Goal: Task Accomplishment & Management: Use online tool/utility

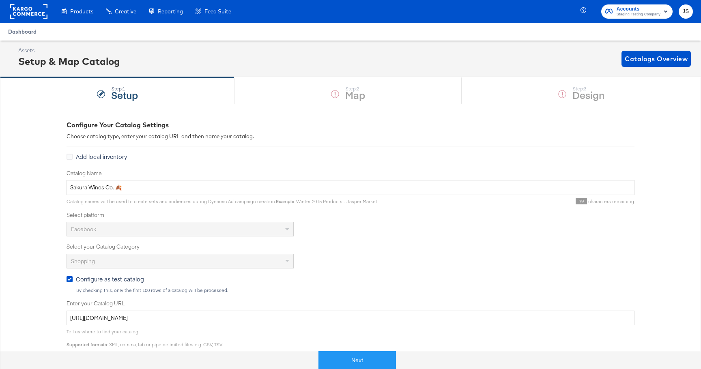
click at [32, 34] on span "Dashboard" at bounding box center [22, 31] width 28 height 6
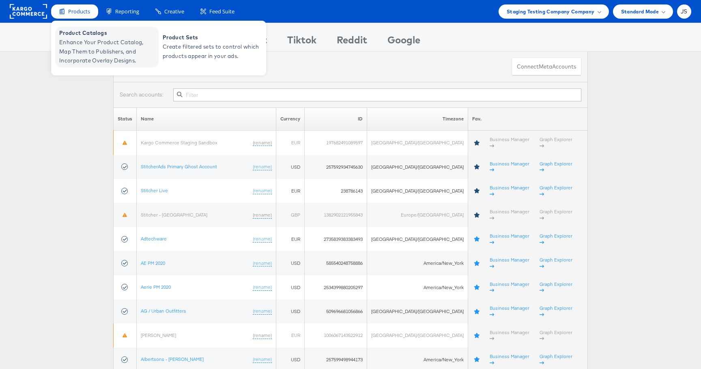
click at [85, 45] on span "Enhance Your Product Catalog, Map Them to Publishers, and Incorporate Overlay D…" at bounding box center [107, 52] width 97 height 28
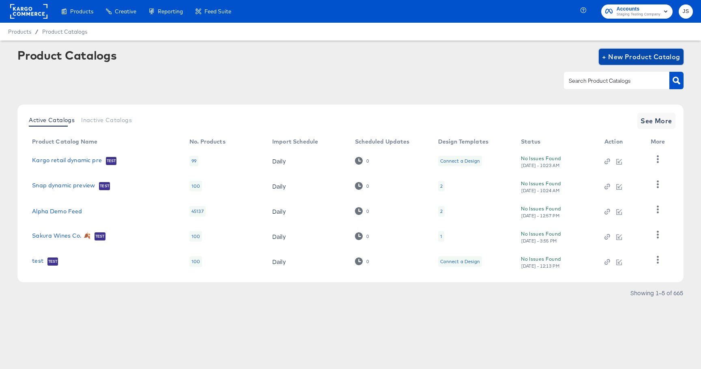
click at [605, 53] on span "+ New Product Catalog" at bounding box center [641, 56] width 78 height 11
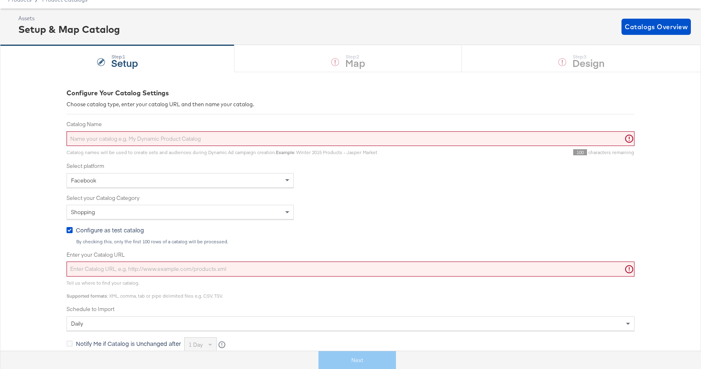
scroll to position [34, 0]
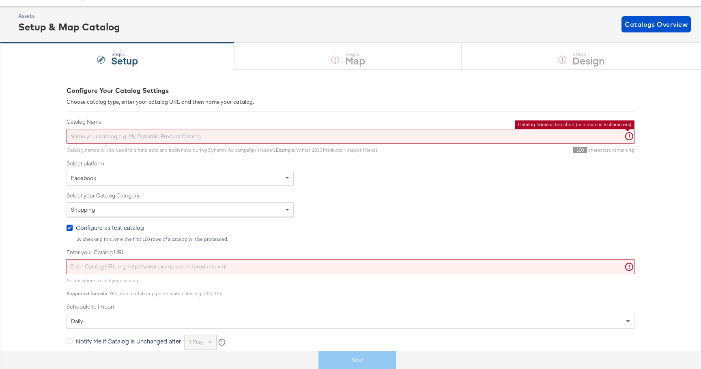
click at [321, 135] on input "Catalog Name" at bounding box center [350, 136] width 568 height 15
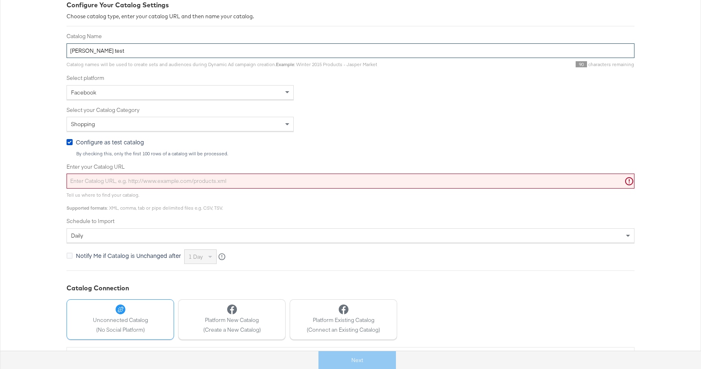
scroll to position [122, 0]
type input "[PERSON_NAME] test"
click at [186, 181] on input "Enter your Catalog URL" at bounding box center [350, 178] width 568 height 15
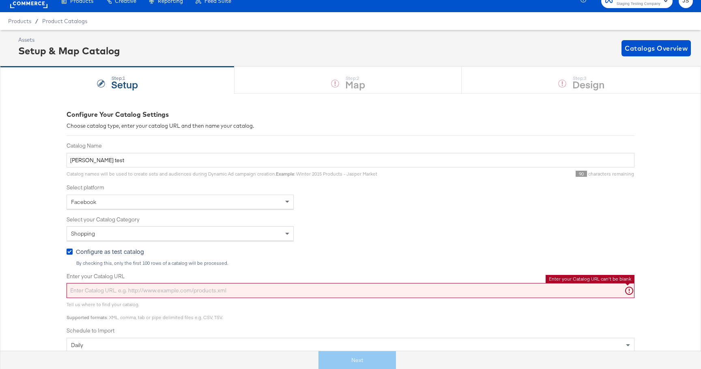
scroll to position [0, 0]
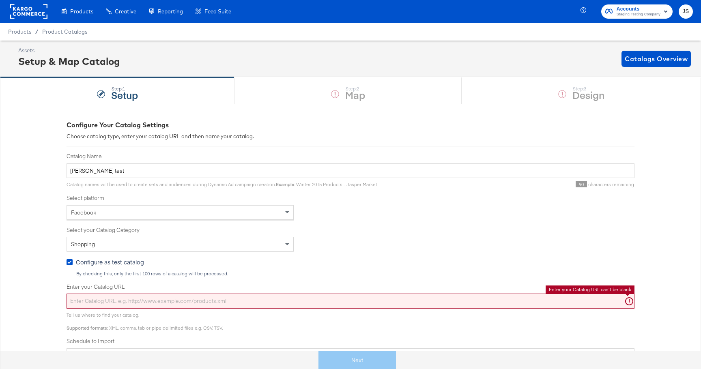
paste input "https://ace.stitcherqa.com/exports/706/universal/none/universal/export.tsv.gz"
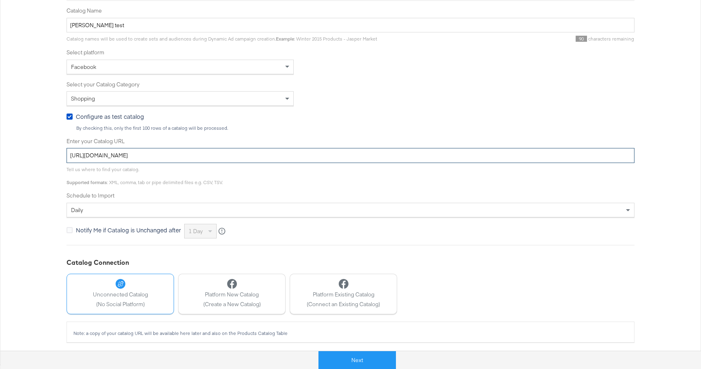
scroll to position [147, 0]
type input "https://ace.stitcherqa.com/exports/706/universal/none/universal/export.tsv.gz"
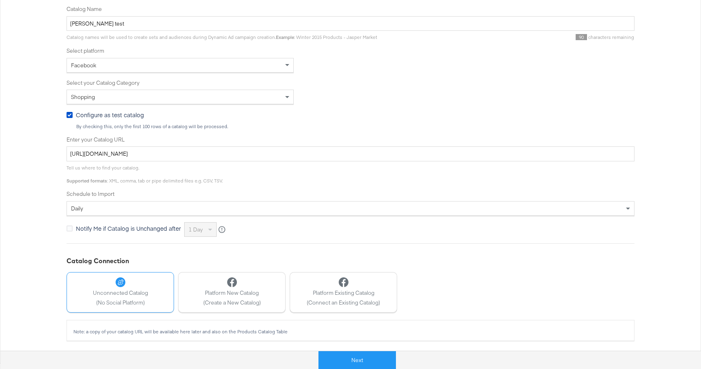
click at [425, 188] on div "Catalog Name Julie test Catalog names will be used to create sets and audiences…" at bounding box center [350, 120] width 568 height 231
click at [347, 358] on button "Next" at bounding box center [356, 360] width 77 height 18
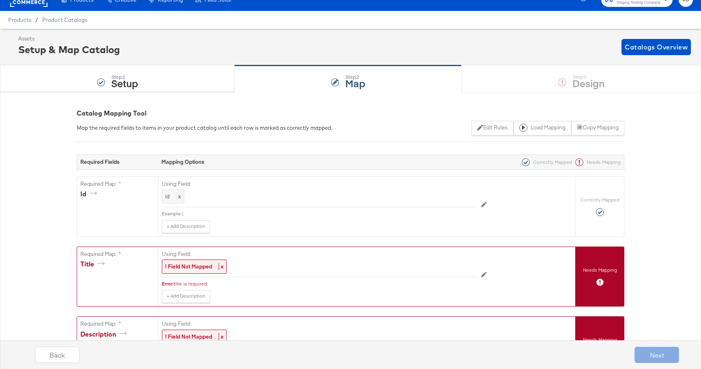
scroll to position [11, 0]
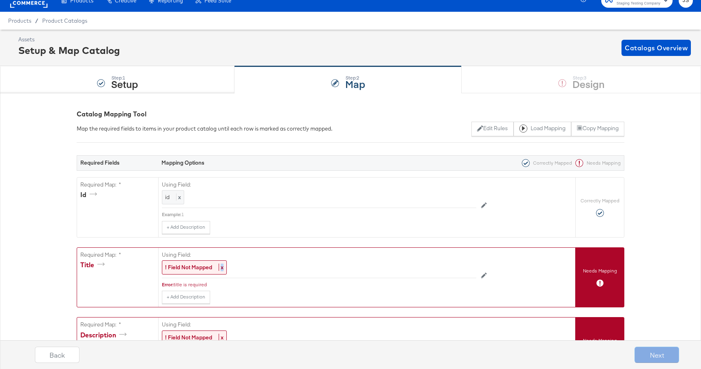
drag, startPoint x: 213, startPoint y: 268, endPoint x: 249, endPoint y: 268, distance: 35.7
click at [250, 268] on div "! Field Not Mapped x" at bounding box center [319, 267] width 314 height 14
click at [199, 70] on div "Step: 1 Setup" at bounding box center [117, 79] width 234 height 27
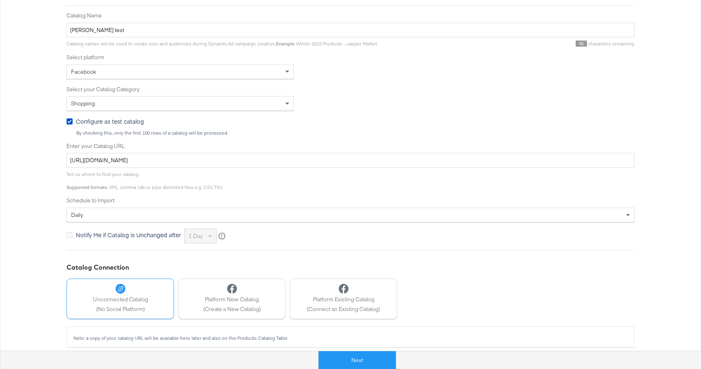
scroll to position [147, 0]
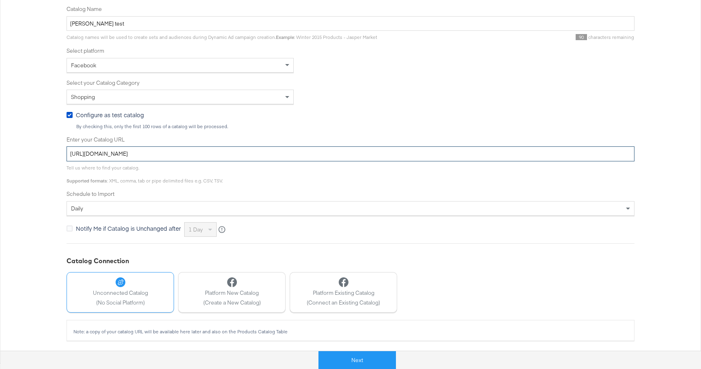
click at [200, 158] on input "https://ace.stitcherqa.com/exports/706/universal/none/universal/export.tsv.gz" at bounding box center [350, 153] width 568 height 15
click at [200, 159] on input "https://ace.stitcherqa.com/exports/706/universal/none/universal/export.tsv.gz" at bounding box center [350, 153] width 568 height 15
paste input "683"
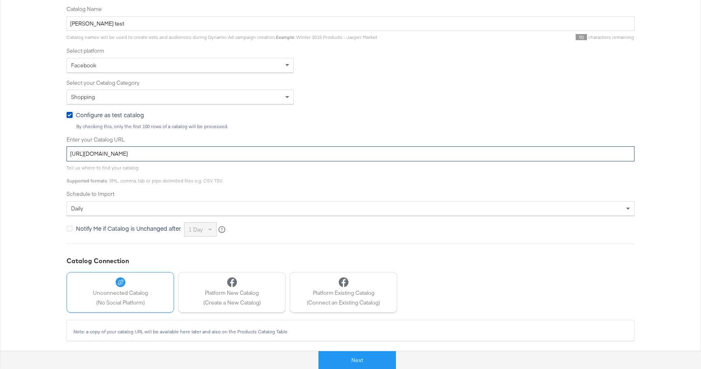
type input "[URL][DOMAIN_NAME]"
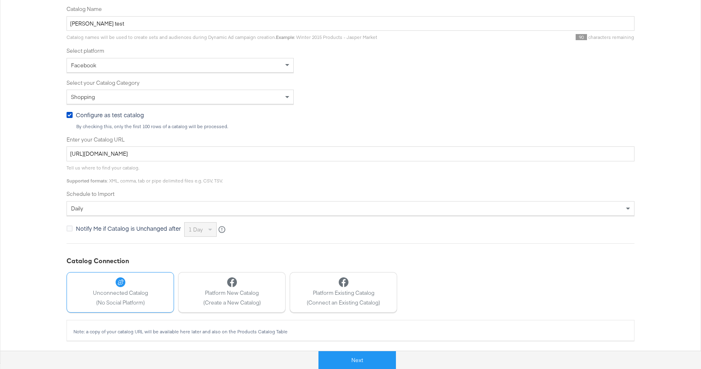
click at [335, 180] on div "Tell us where to find your catalog. Supported formats : XML, comma, tab or pipe…" at bounding box center [350, 172] width 568 height 22
click at [365, 358] on button "Next" at bounding box center [356, 360] width 77 height 18
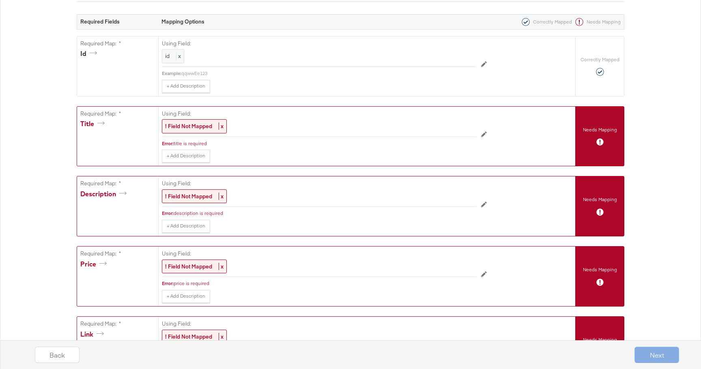
scroll to position [0, 0]
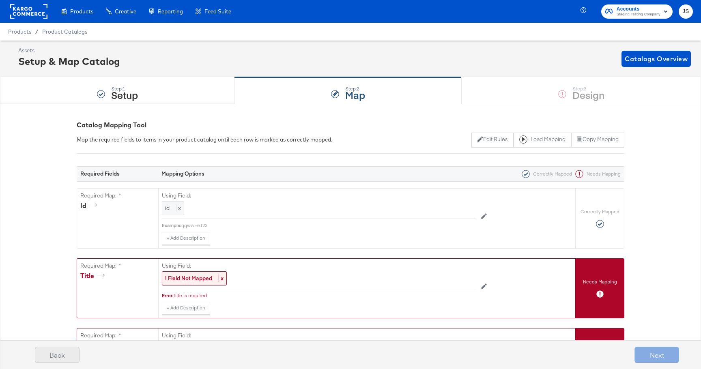
click at [72, 352] on button "Back" at bounding box center [57, 355] width 45 height 16
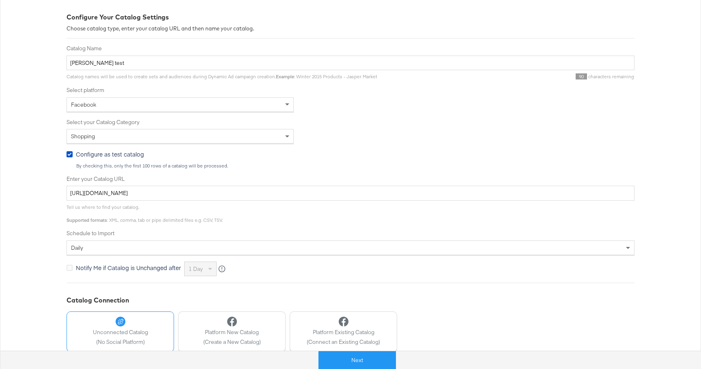
scroll to position [147, 0]
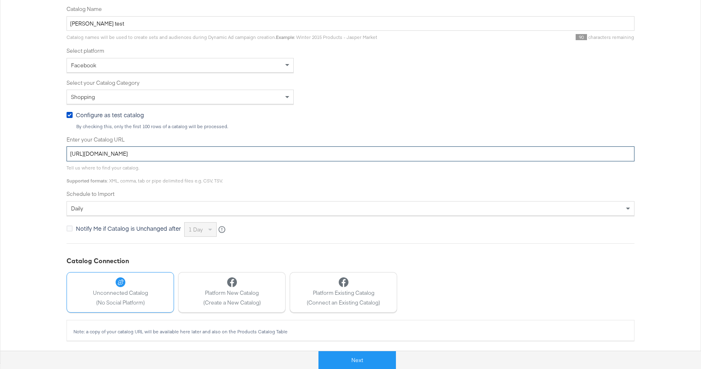
click at [173, 153] on input "[URL][DOMAIN_NAME]" at bounding box center [350, 153] width 568 height 15
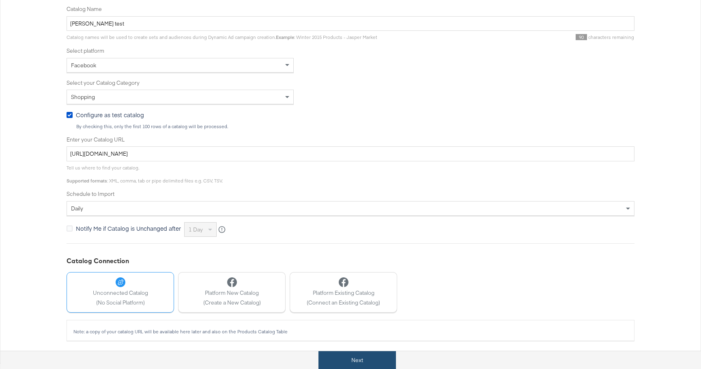
click at [342, 358] on button "Next" at bounding box center [356, 360] width 77 height 18
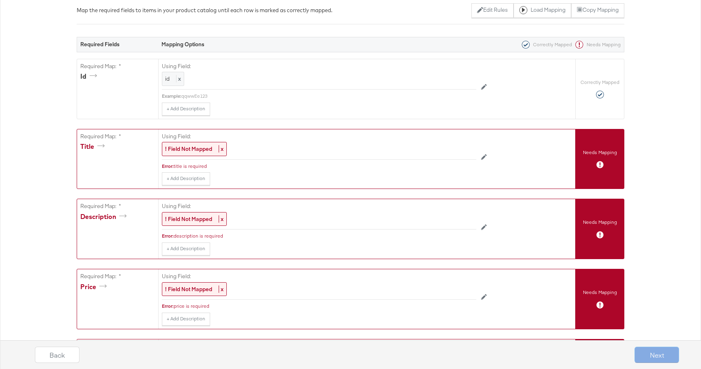
scroll to position [44, 0]
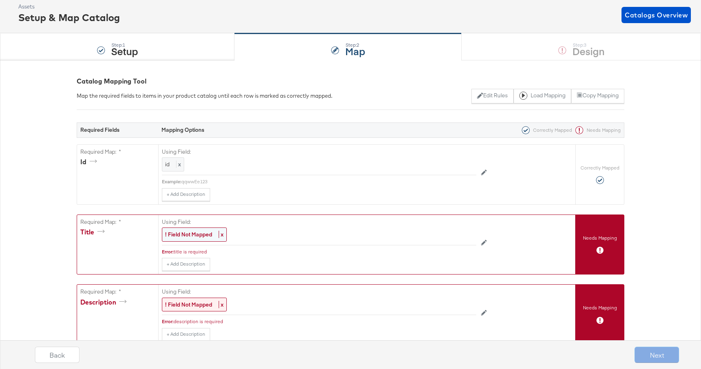
click at [191, 236] on strong "! Field Not Mapped" at bounding box center [188, 234] width 47 height 7
click at [198, 235] on div "Select..." at bounding box center [300, 235] width 277 height 14
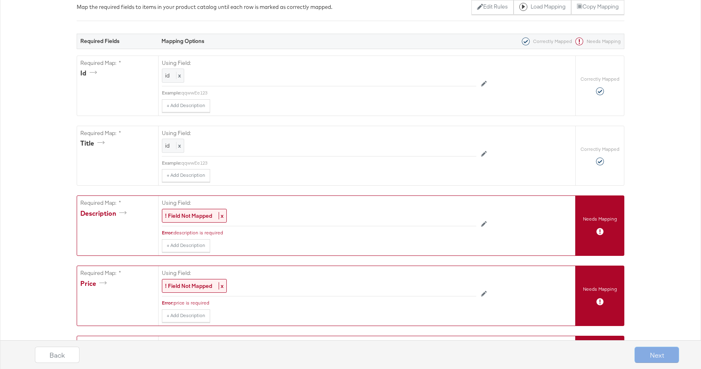
scroll to position [144, 0]
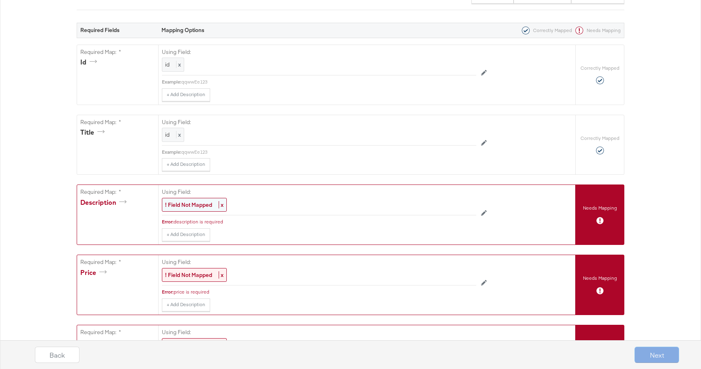
click at [191, 203] on strong "! Field Not Mapped" at bounding box center [188, 204] width 47 height 7
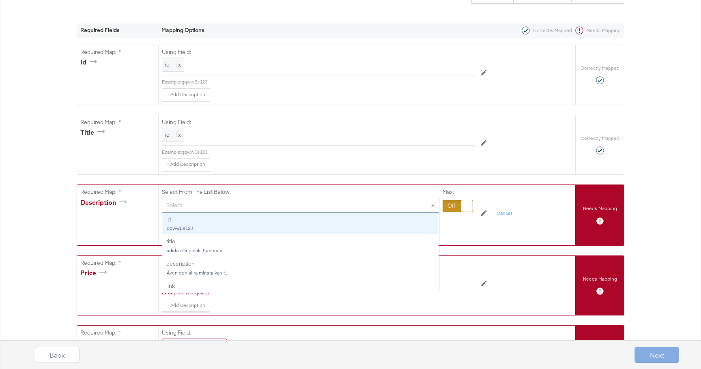
click at [202, 211] on div "Select..." at bounding box center [300, 205] width 277 height 14
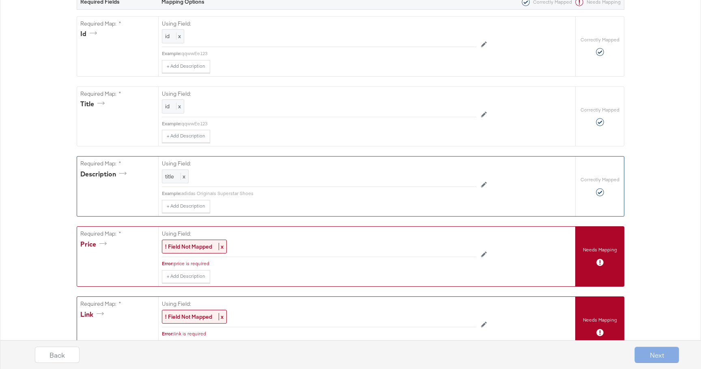
scroll to position [180, 0]
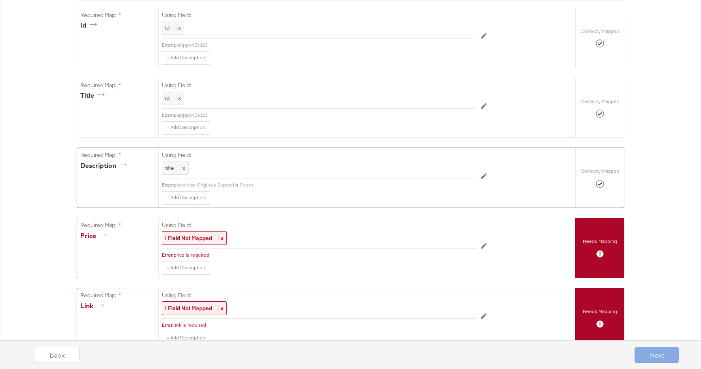
click at [192, 246] on div "Using Field: ! Field Not Mapped x" at bounding box center [319, 233] width 314 height 30
click at [193, 243] on div "! Field Not Mapped x" at bounding box center [194, 238] width 65 height 14
click at [196, 239] on div "Select..." at bounding box center [300, 238] width 277 height 14
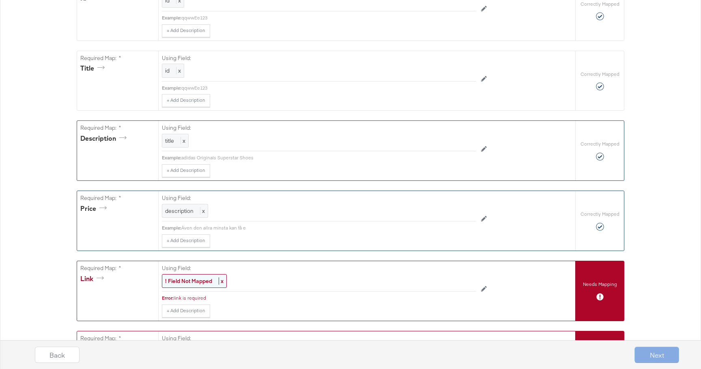
click at [192, 287] on div "! Field Not Mapped x" at bounding box center [194, 281] width 65 height 14
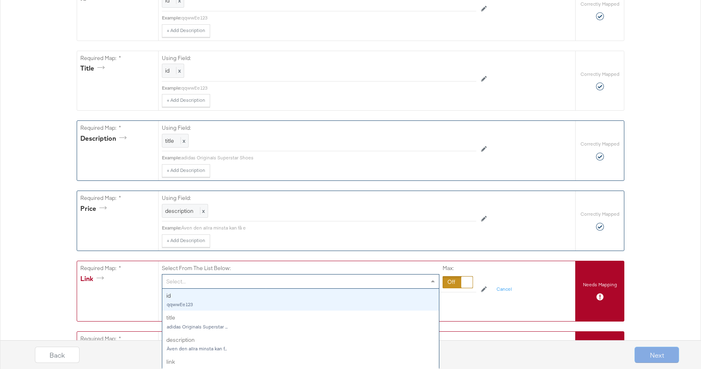
scroll to position [208, 0]
click at [190, 282] on div "Select..." at bounding box center [300, 281] width 277 height 14
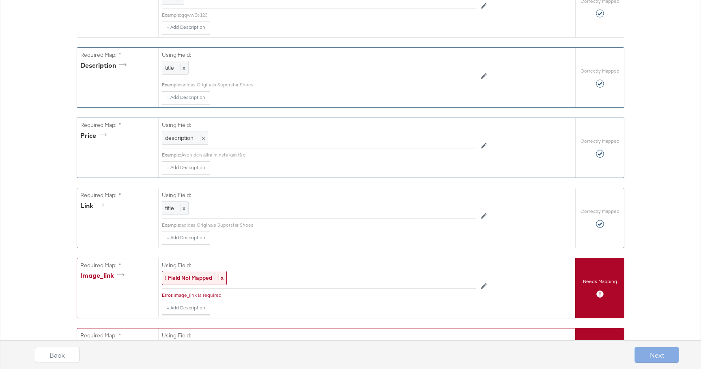
scroll to position [337, 0]
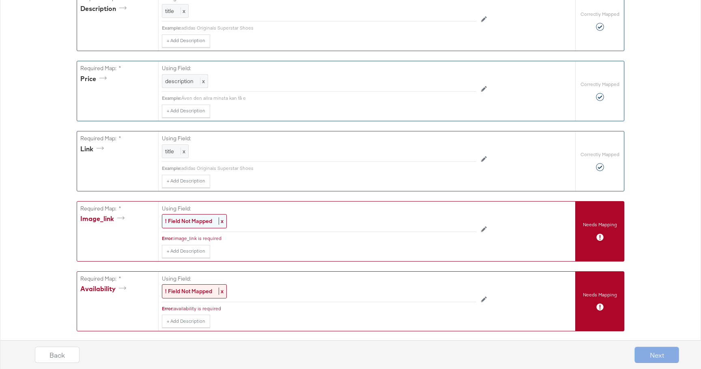
click at [192, 225] on div "! Field Not Mapped x" at bounding box center [194, 221] width 65 height 14
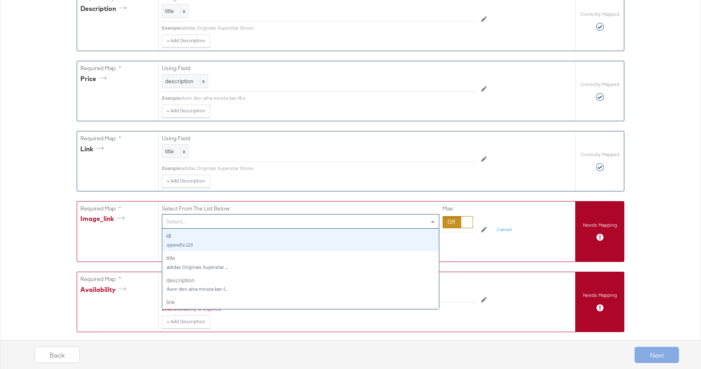
click at [192, 225] on div "Select..." at bounding box center [300, 221] width 277 height 14
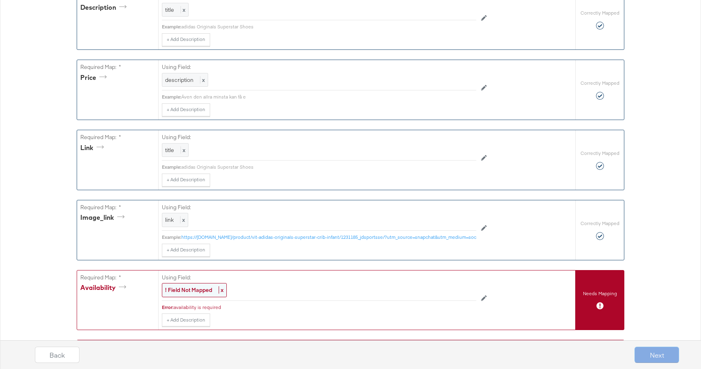
click at [191, 293] on div "! Field Not Mapped x" at bounding box center [194, 290] width 65 height 14
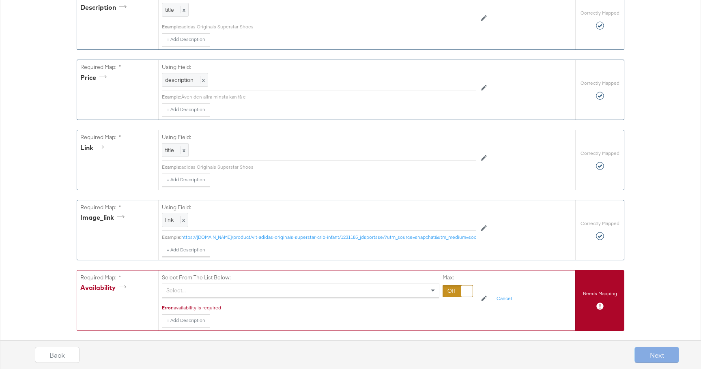
scroll to position [348, 0]
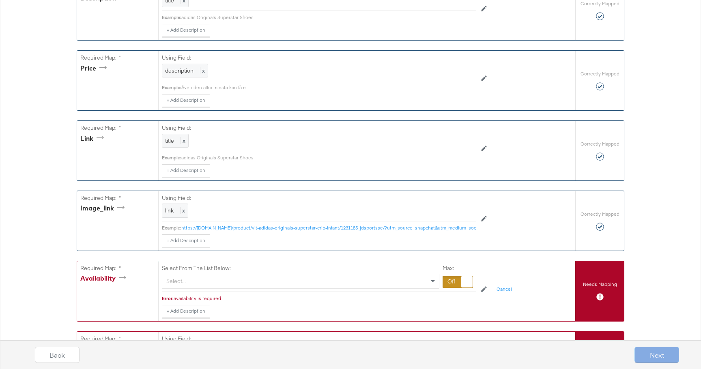
click at [192, 288] on div "Select..." at bounding box center [300, 281] width 277 height 15
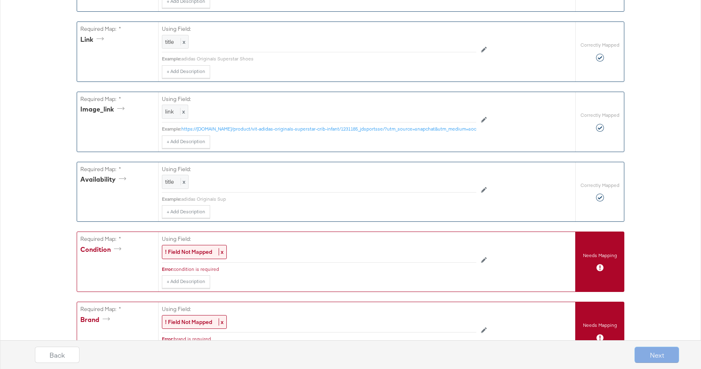
scroll to position [456, 0]
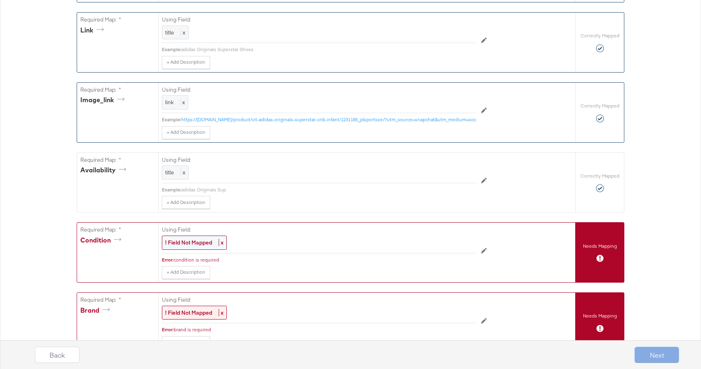
click at [197, 243] on strong "! Field Not Mapped" at bounding box center [188, 242] width 47 height 7
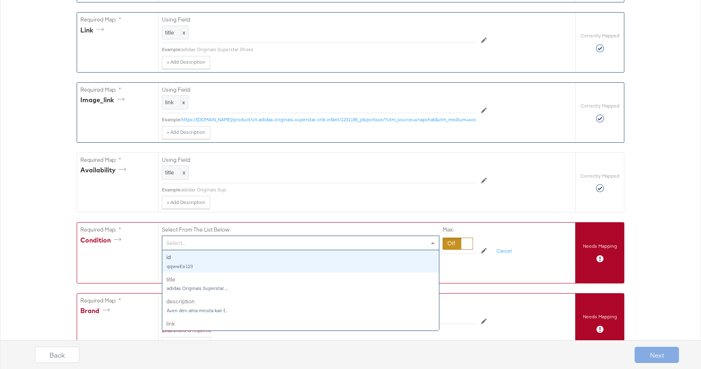
click at [201, 239] on div "Select..." at bounding box center [300, 243] width 277 height 14
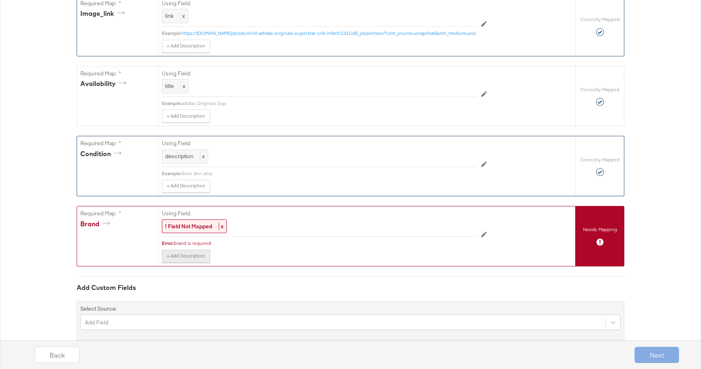
scroll to position [560, 0]
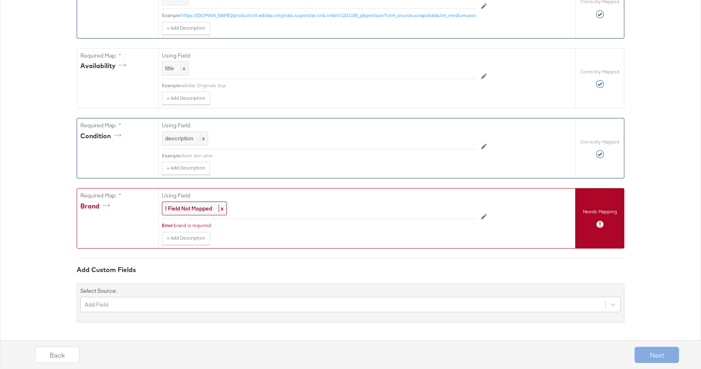
click at [191, 210] on strong "! Field Not Mapped" at bounding box center [188, 208] width 47 height 7
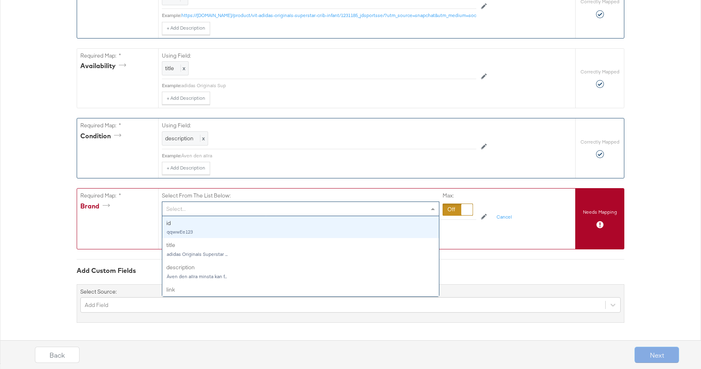
click at [210, 213] on div "Select..." at bounding box center [300, 209] width 277 height 14
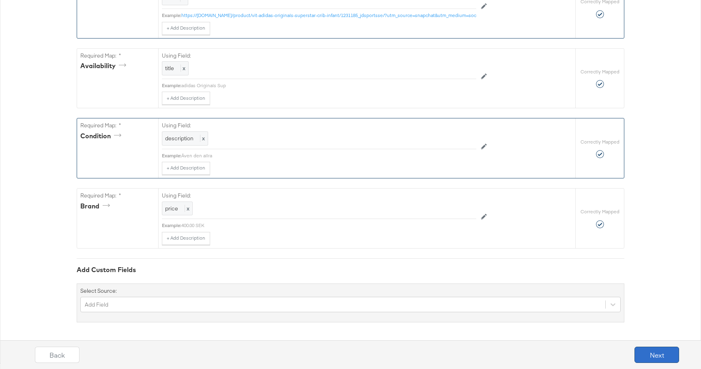
click at [658, 360] on button "Next" at bounding box center [656, 355] width 45 height 16
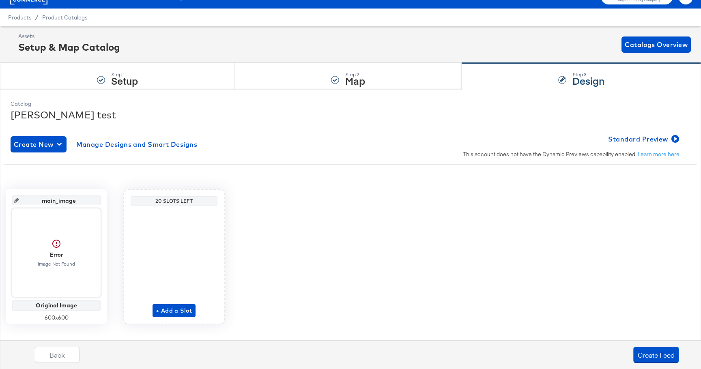
scroll to position [28, 0]
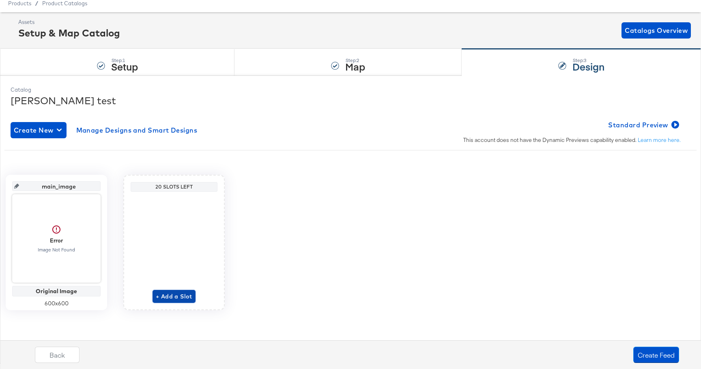
click at [188, 297] on span "+ Add a Slot" at bounding box center [174, 297] width 36 height 10
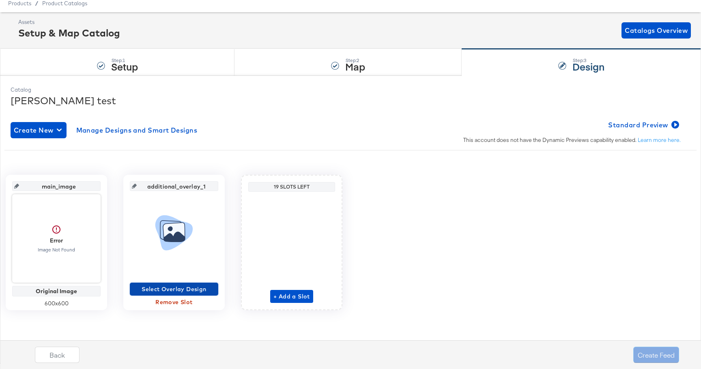
click at [181, 291] on span "Select Overlay Design" at bounding box center [174, 289] width 82 height 10
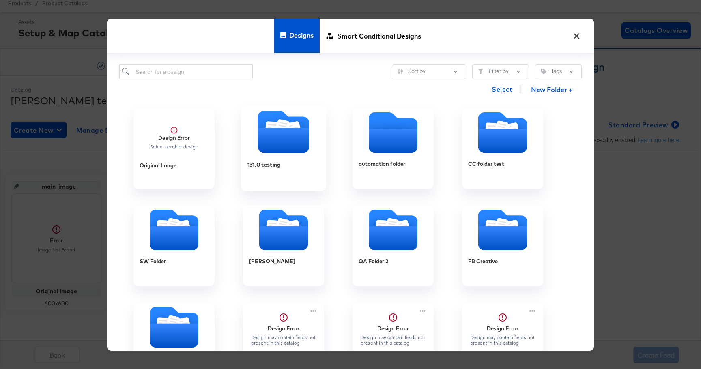
click at [275, 156] on div "131.0 testing" at bounding box center [283, 170] width 73 height 31
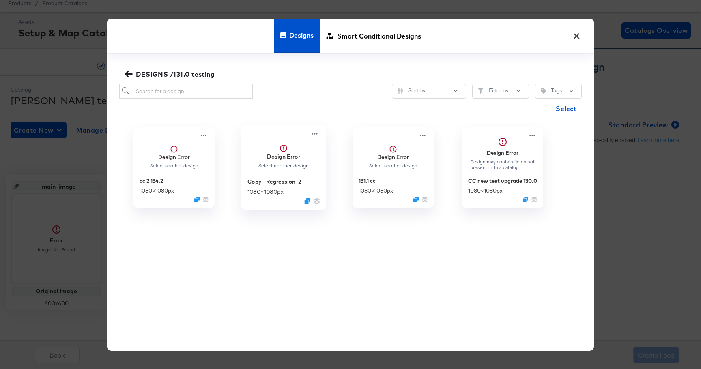
click at [273, 161] on div "Design Error Select another design" at bounding box center [282, 156] width 51 height 25
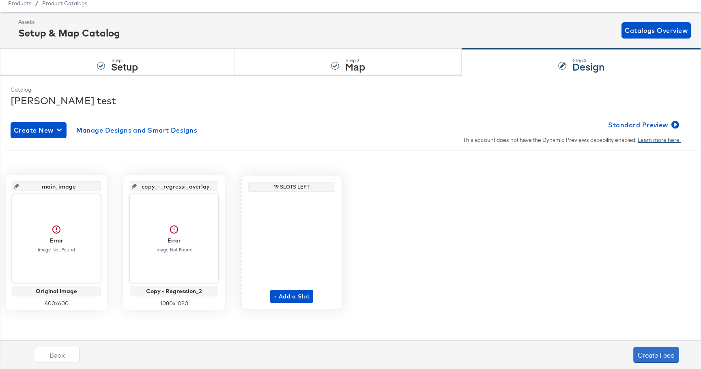
drag, startPoint x: 657, startPoint y: 357, endPoint x: 658, endPoint y: 140, distance: 217.3
click at [658, 141] on div "Catalog Julie test Create New Manage Designs and Smart Designs Standard Preview…" at bounding box center [350, 218] width 701 height 287
click at [655, 354] on button "Create Feed" at bounding box center [656, 355] width 46 height 16
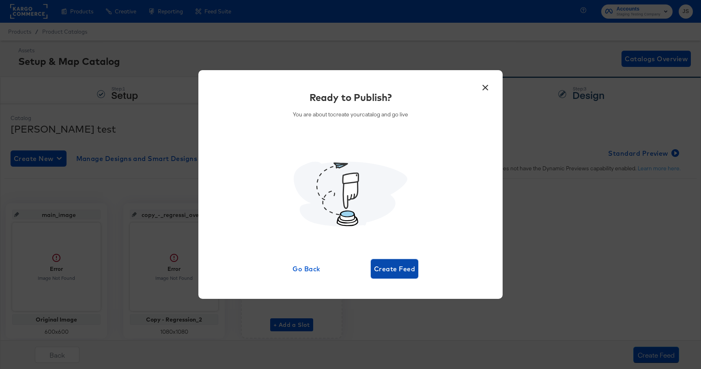
click at [403, 269] on span "Create Feed" at bounding box center [394, 268] width 41 height 11
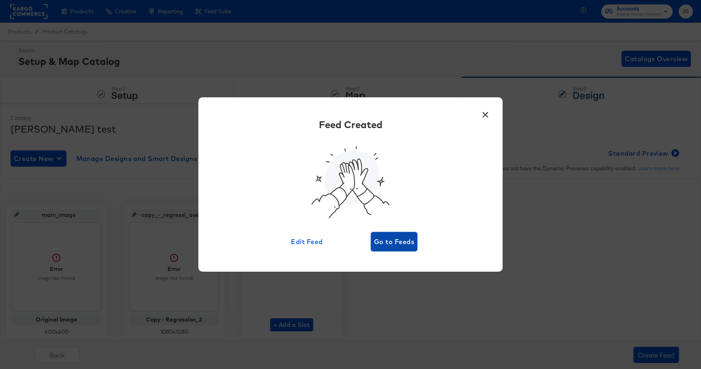
click at [399, 240] on span "Go to Feeds" at bounding box center [394, 241] width 40 height 11
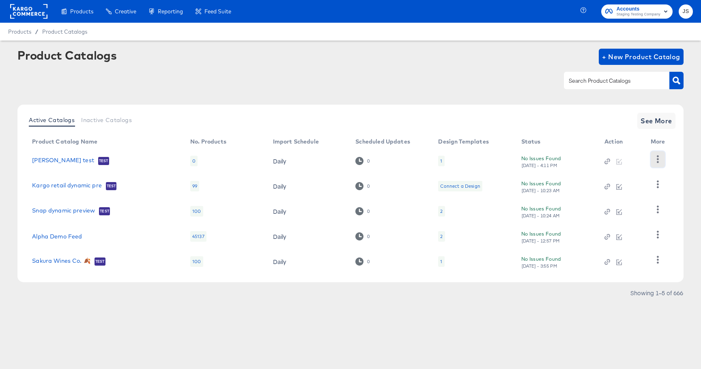
click at [658, 158] on icon "button" at bounding box center [658, 159] width 8 height 8
click at [639, 189] on div "HUD Checks (Internal)" at bounding box center [623, 188] width 81 height 13
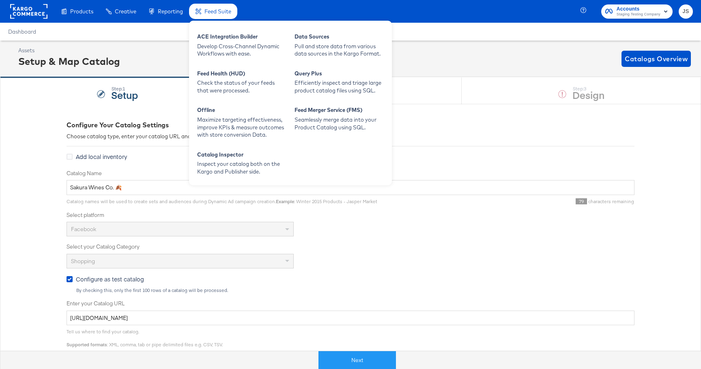
click at [221, 7] on div "Feed Suite" at bounding box center [213, 12] width 48 height 16
click at [220, 36] on div "ACE Integration Builder" at bounding box center [241, 38] width 89 height 10
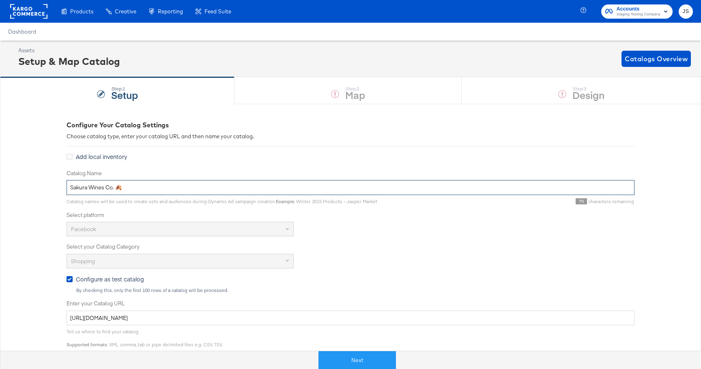
click at [99, 192] on input "Sakura Wines Co. 🍂" at bounding box center [350, 187] width 568 height 15
click at [99, 191] on input "Sakura Wines Co. 🍂" at bounding box center [350, 187] width 568 height 15
type input "hdsnjk"
click at [220, 316] on input "[URL][DOMAIN_NAME]" at bounding box center [350, 318] width 568 height 15
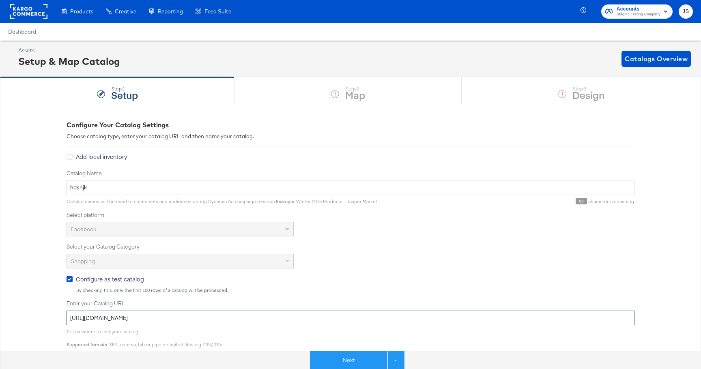
click at [220, 316] on input "[URL][DOMAIN_NAME]" at bounding box center [350, 318] width 568 height 15
click at [218, 316] on input "[URL][DOMAIN_NAME]" at bounding box center [350, 318] width 568 height 15
click at [219, 316] on input "[URL][DOMAIN_NAME]" at bounding box center [350, 318] width 568 height 15
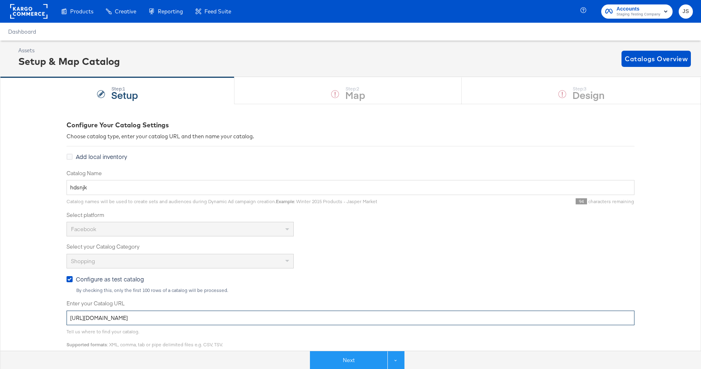
click at [219, 316] on input "[URL][DOMAIN_NAME]" at bounding box center [350, 318] width 568 height 15
paste input "31"
type input "[URL][DOMAIN_NAME]"
click at [104, 182] on input "hdsnjk" at bounding box center [350, 187] width 568 height 15
click at [102, 185] on input "hdsnjk" at bounding box center [350, 187] width 568 height 15
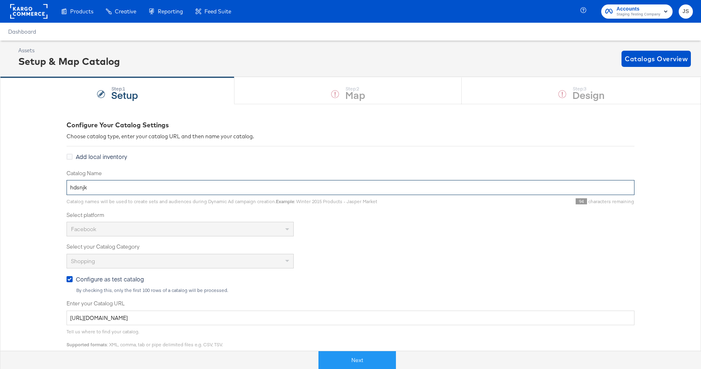
click at [102, 185] on input "hdsnjk" at bounding box center [350, 187] width 568 height 15
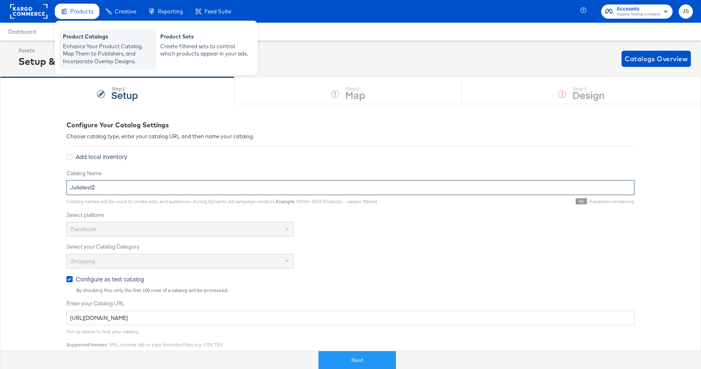
type input "Julietest2"
click at [78, 46] on div "Enhance Your Product Catalog, Map Them to Publishers, and Incorporate Overlay D…" at bounding box center [107, 54] width 89 height 23
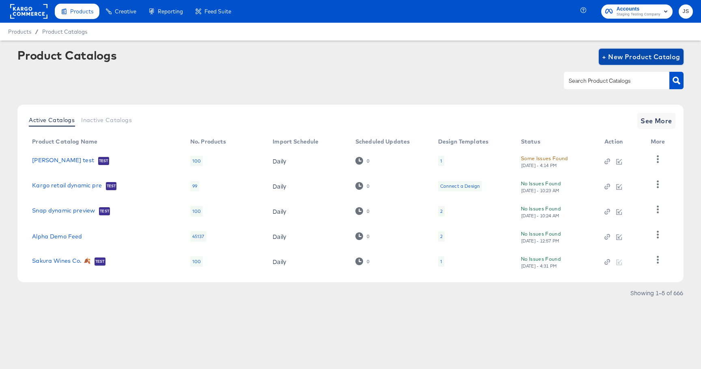
click at [661, 59] on span "+ New Product Catalog" at bounding box center [641, 56] width 78 height 11
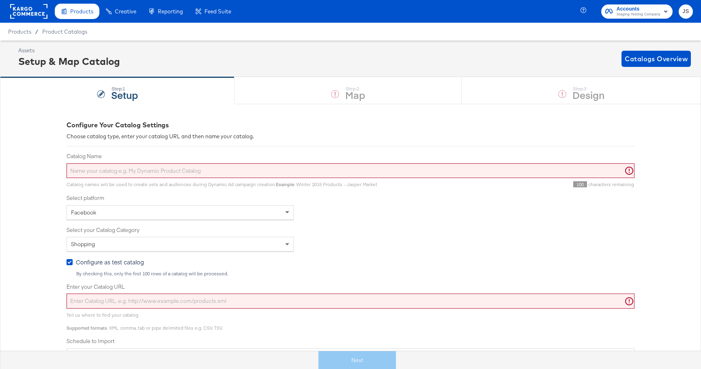
click at [91, 165] on input "Catalog Name" at bounding box center [350, 170] width 568 height 15
type input "[PERSON_NAME] test"
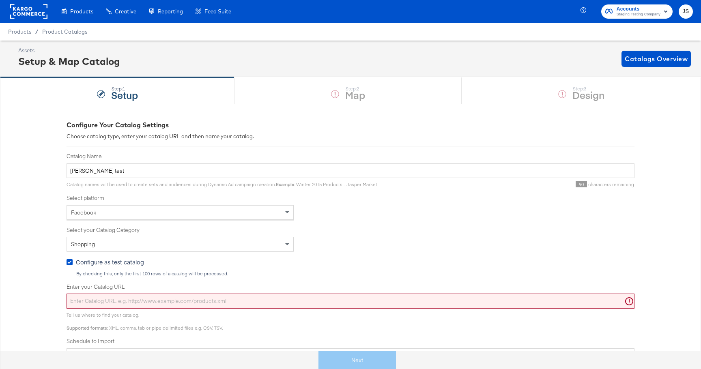
click at [0, 0] on div "Product Catalogs" at bounding box center [0, 0] width 0 height 0
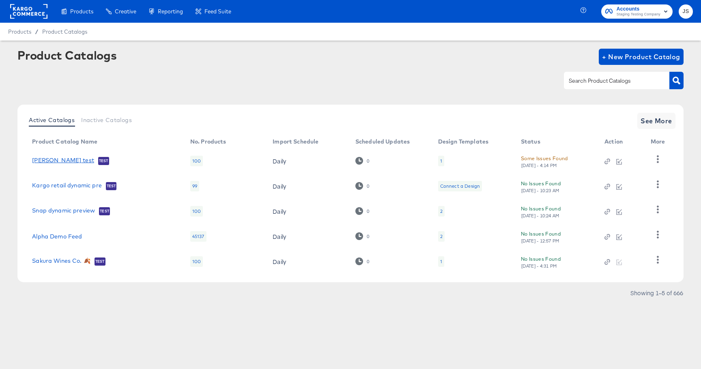
click at [54, 162] on link "[PERSON_NAME] test" at bounding box center [63, 161] width 62 height 8
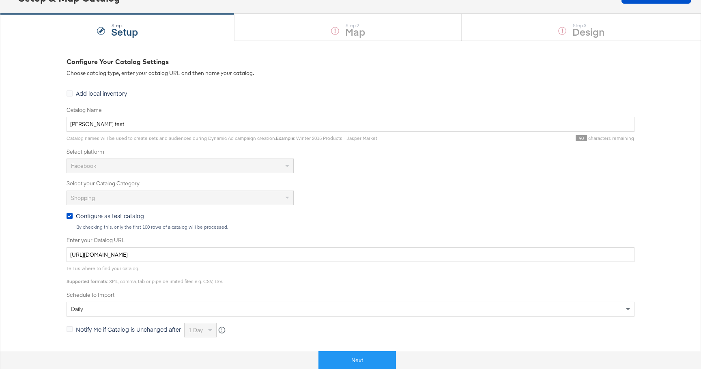
scroll to position [85, 0]
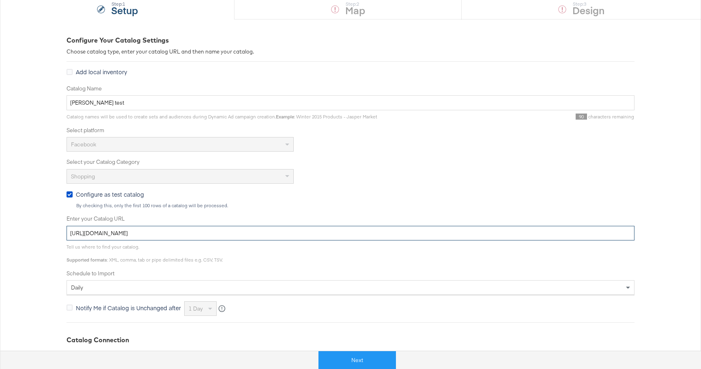
click at [141, 239] on input "[URL][DOMAIN_NAME]" at bounding box center [350, 233] width 568 height 15
click at [138, 240] on div "Enter your Catalog URL [URL][DOMAIN_NAME] Tell us where to find your catalog. S…" at bounding box center [350, 239] width 568 height 48
click at [139, 239] on input "[URL][DOMAIN_NAME]" at bounding box center [350, 233] width 568 height 15
click at [140, 236] on input "[URL][DOMAIN_NAME]" at bounding box center [350, 233] width 568 height 15
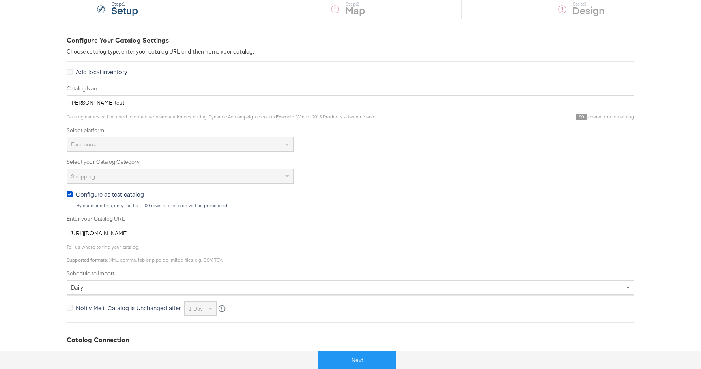
click at [140, 237] on input "[URL][DOMAIN_NAME]" at bounding box center [350, 233] width 568 height 15
click at [140, 236] on input "[URL][DOMAIN_NAME]" at bounding box center [350, 233] width 568 height 15
paste input "731"
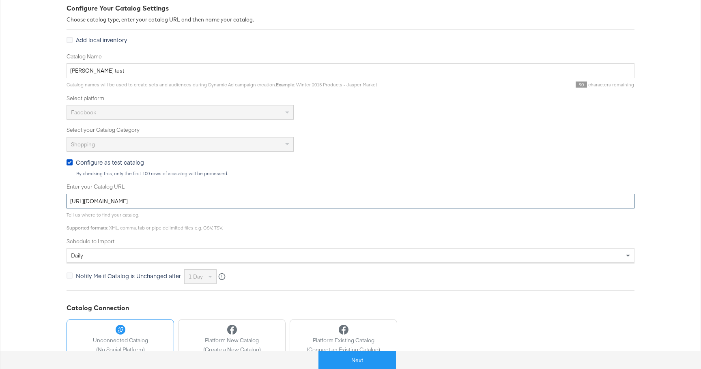
scroll to position [175, 0]
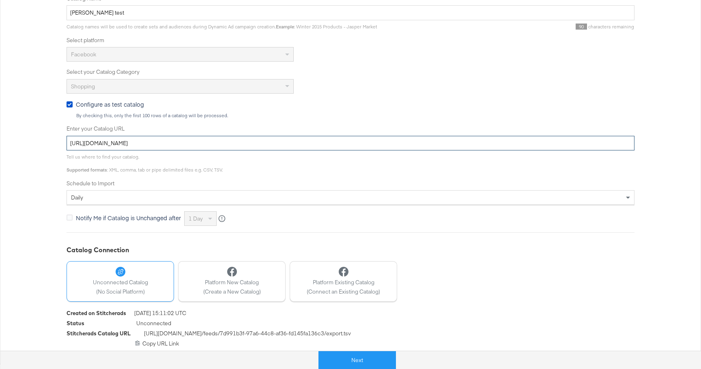
type input "[URL][DOMAIN_NAME]"
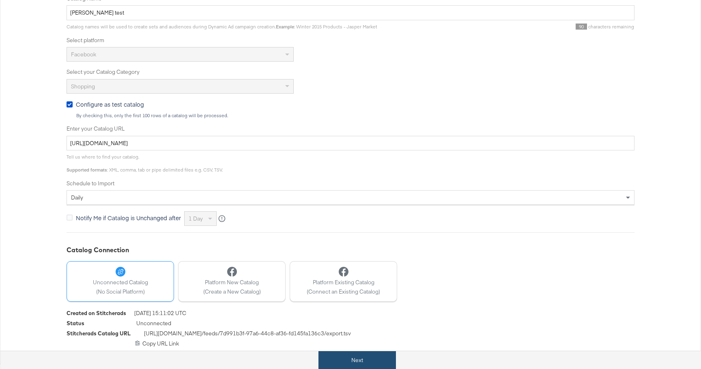
click at [350, 356] on button "Next" at bounding box center [356, 360] width 77 height 18
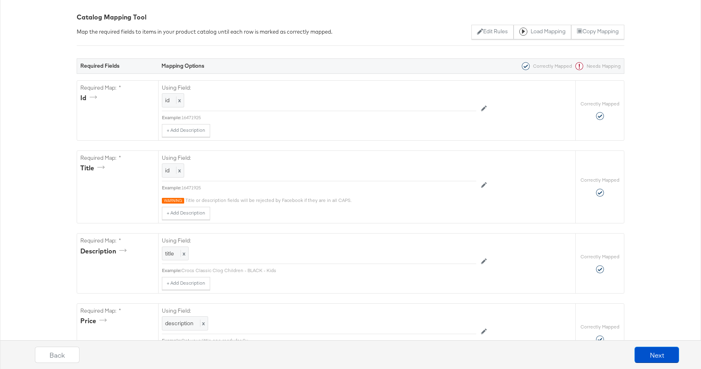
scroll to position [0, 0]
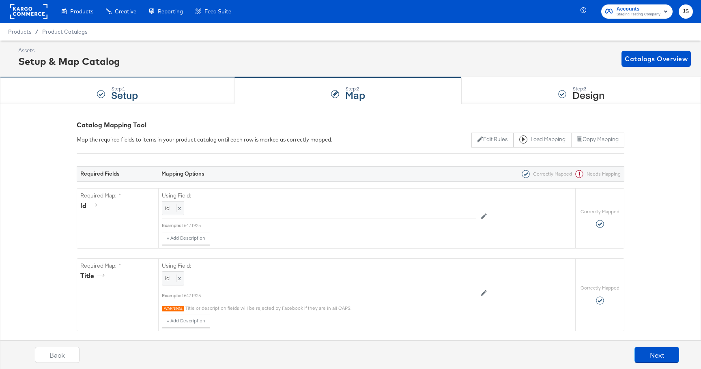
click at [157, 91] on div "Step: 1 Setup" at bounding box center [117, 90] width 234 height 27
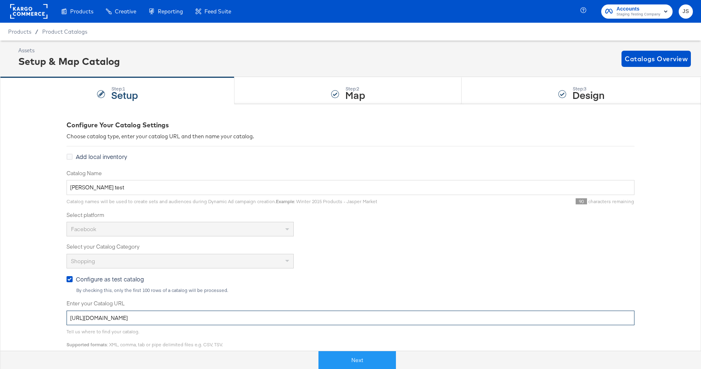
click at [177, 311] on input "[URL][DOMAIN_NAME]" at bounding box center [350, 318] width 568 height 15
click at [178, 311] on input "[URL][DOMAIN_NAME]" at bounding box center [350, 318] width 568 height 15
click at [177, 311] on input "[URL][DOMAIN_NAME]" at bounding box center [350, 318] width 568 height 15
click at [375, 86] on div "Step: 2 Map" at bounding box center [347, 90] width 227 height 27
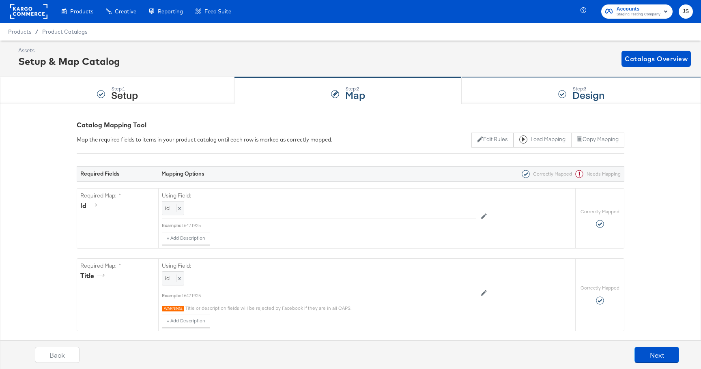
click at [564, 88] on div "Step: 3 Design" at bounding box center [580, 90] width 239 height 27
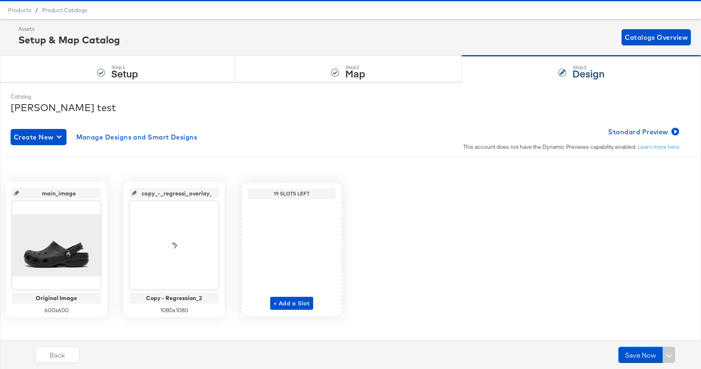
scroll to position [28, 0]
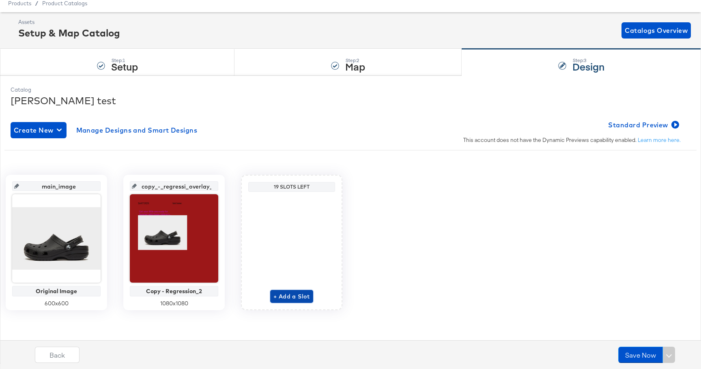
click at [296, 292] on span "+ Add a Slot" at bounding box center [291, 297] width 36 height 10
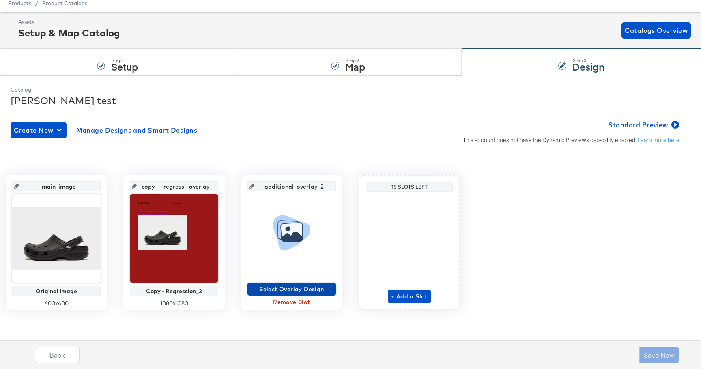
click at [300, 287] on span "Select Overlay Design" at bounding box center [292, 289] width 82 height 10
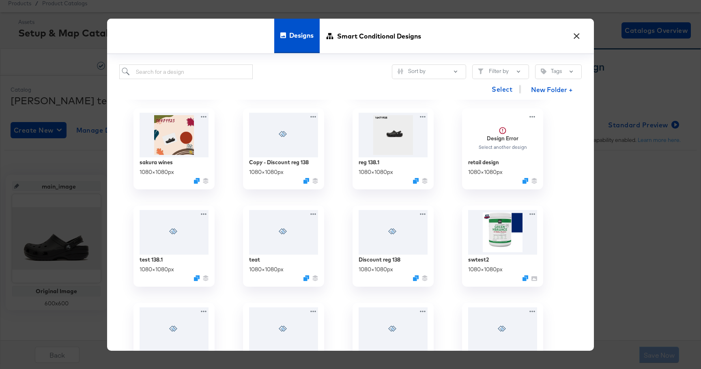
scroll to position [329, 0]
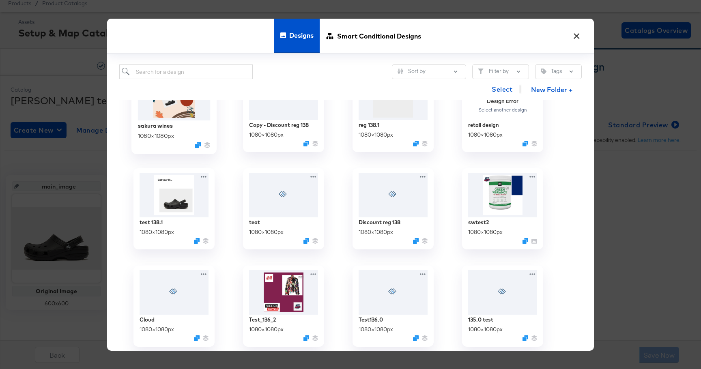
click at [180, 117] on img at bounding box center [174, 96] width 73 height 47
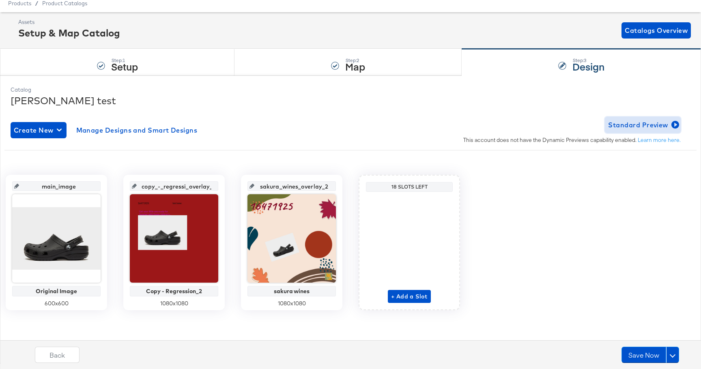
click at [665, 118] on button "Standard Preview" at bounding box center [642, 125] width 76 height 16
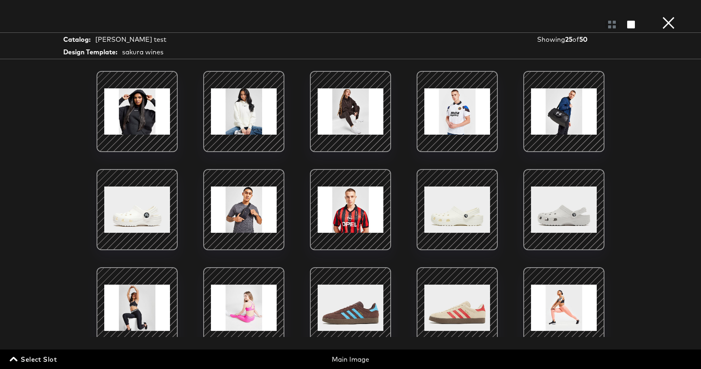
scroll to position [280, 0]
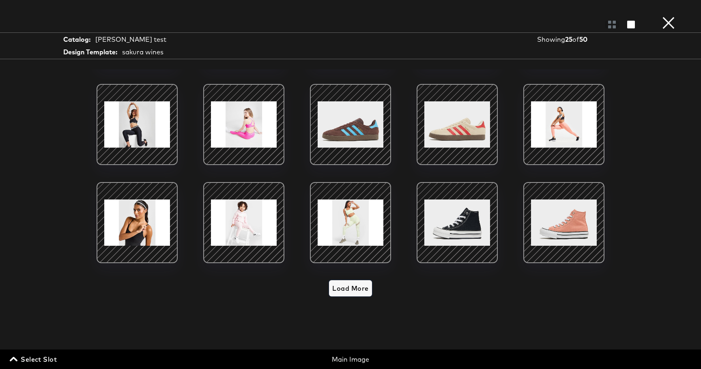
click at [354, 287] on span "Load More" at bounding box center [350, 288] width 36 height 11
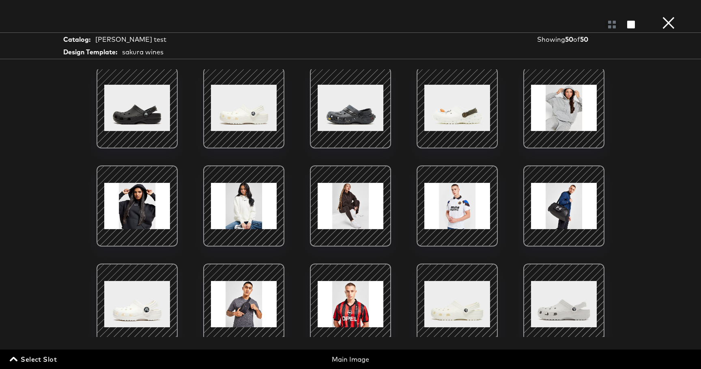
scroll to position [0, 0]
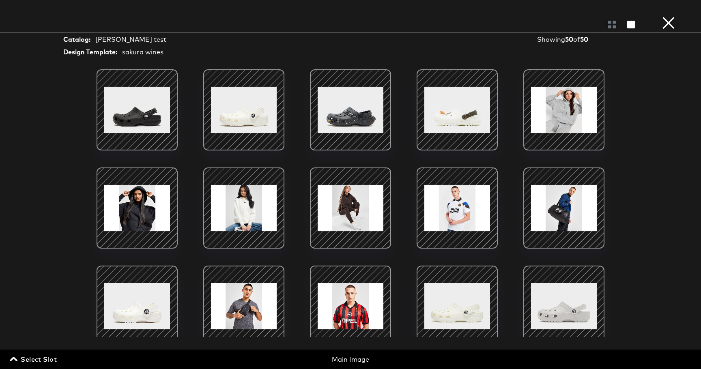
click at [669, 16] on button "×" at bounding box center [668, 8] width 16 height 16
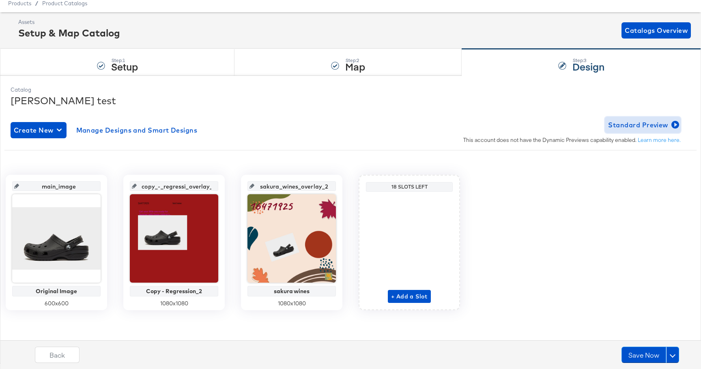
click at [635, 125] on span "Standard Preview" at bounding box center [642, 124] width 69 height 11
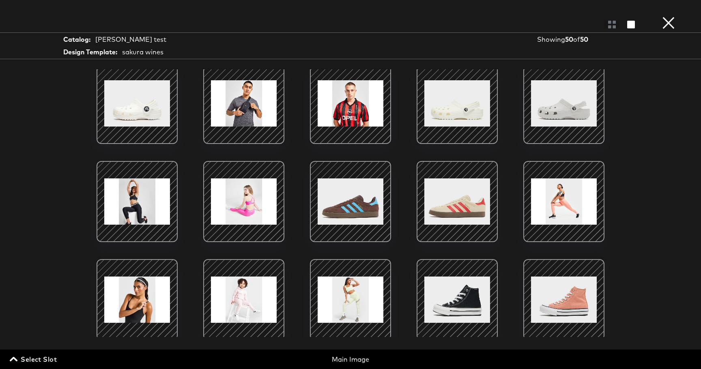
scroll to position [204, 0]
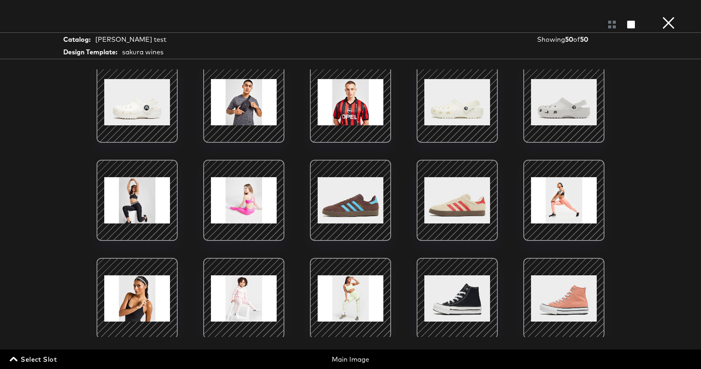
click at [667, 16] on button "×" at bounding box center [668, 8] width 16 height 16
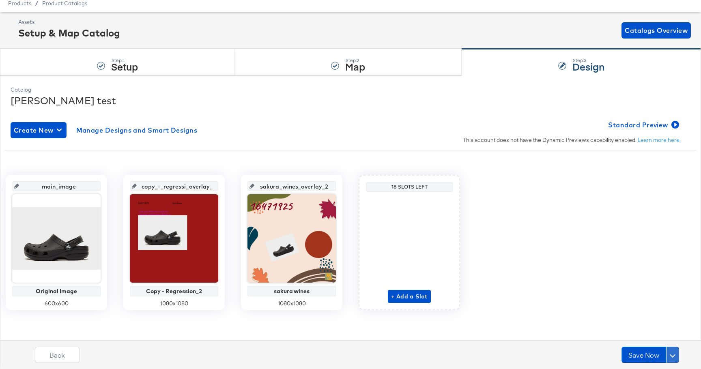
click at [673, 352] on button at bounding box center [672, 355] width 13 height 16
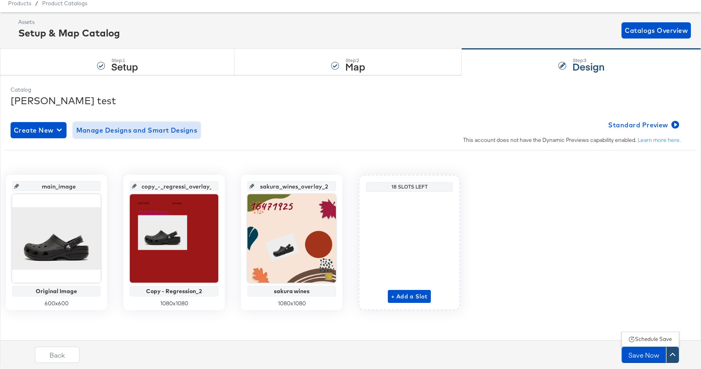
click at [142, 129] on span "Manage Designs and Smart Designs" at bounding box center [136, 129] width 121 height 11
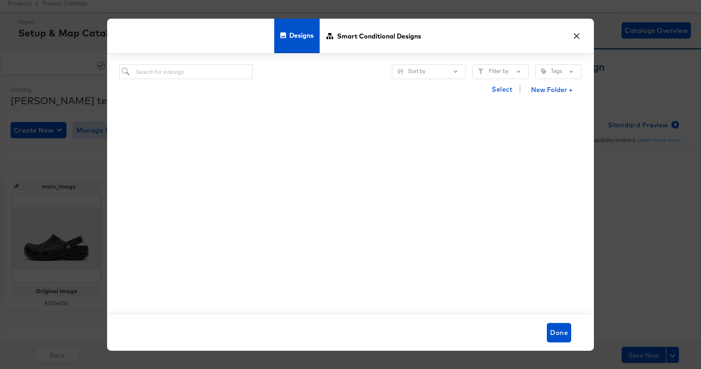
scroll to position [1049, 0]
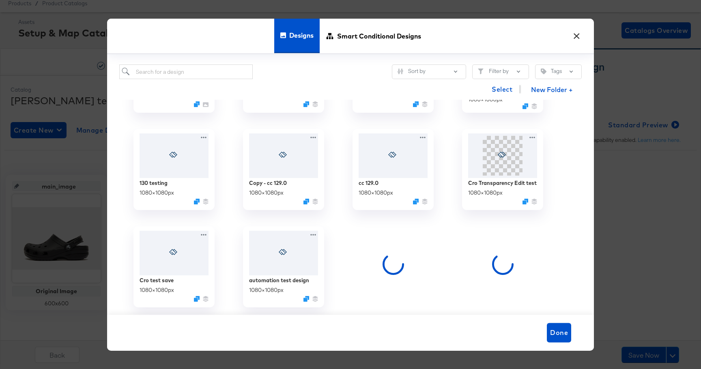
click at [113, 194] on div "Sort by Filter by Tags Select New Folder + copy test131.0 1080 × 1080 px automa…" at bounding box center [350, 184] width 487 height 261
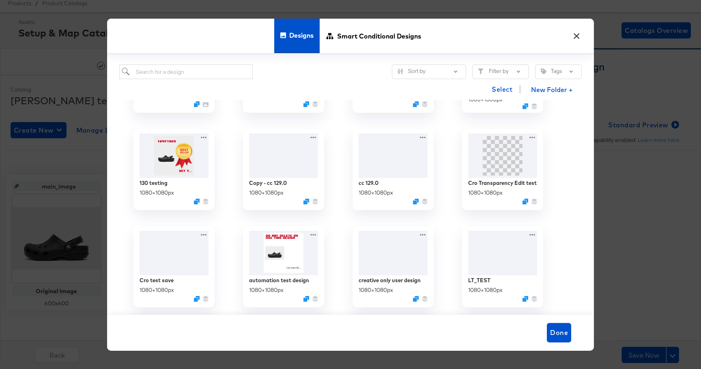
click at [578, 31] on button "×" at bounding box center [576, 34] width 15 height 15
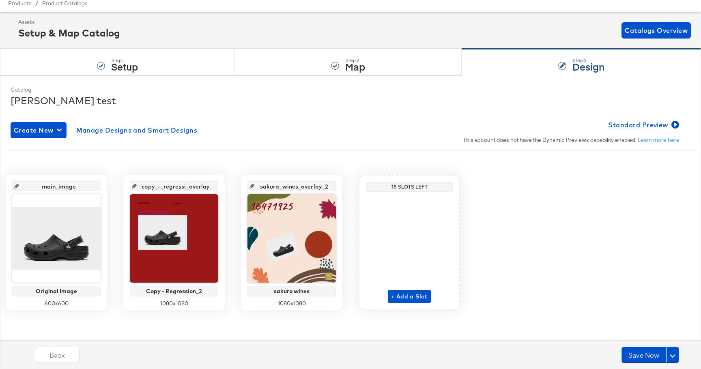
click at [67, 128] on div "Create New Manage Designs and Smart Designs" at bounding box center [106, 130] width 190 height 16
click at [67, 129] on div "Create New Manage Designs and Smart Designs" at bounding box center [106, 130] width 190 height 16
click at [36, 132] on span "Create New" at bounding box center [38, 129] width 49 height 11
click at [51, 149] on div "Create New Design" at bounding box center [44, 149] width 59 height 6
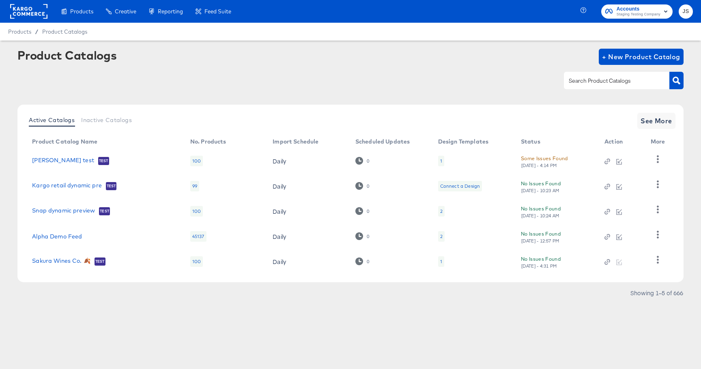
click at [98, 164] on div "Test" at bounding box center [103, 161] width 11 height 8
click at [58, 162] on div "[PERSON_NAME] test Test" at bounding box center [103, 161] width 142 height 8
click at [44, 162] on link "[PERSON_NAME] test" at bounding box center [63, 161] width 62 height 8
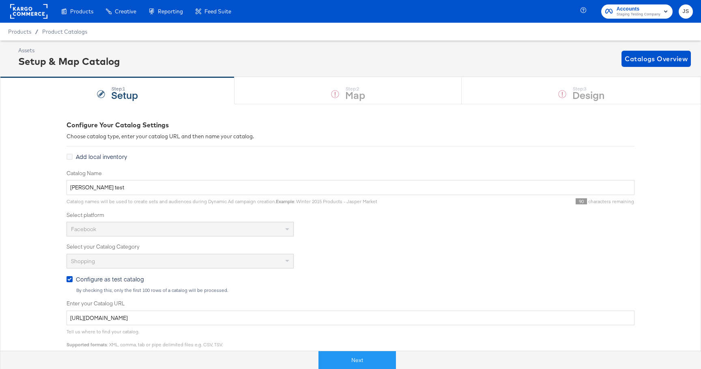
click at [542, 96] on div "Step: 1 Setup Step: 2 Map Step: 3 Design" at bounding box center [350, 90] width 701 height 27
drag, startPoint x: 7, startPoint y: 33, endPoint x: 13, endPoint y: 33, distance: 6.5
click at [6, 34] on div "Products / Product Catalogs" at bounding box center [350, 32] width 701 height 18
click at [18, 33] on span "Products" at bounding box center [19, 31] width 23 height 6
click at [66, 33] on span "Product Catalogs" at bounding box center [64, 31] width 45 height 6
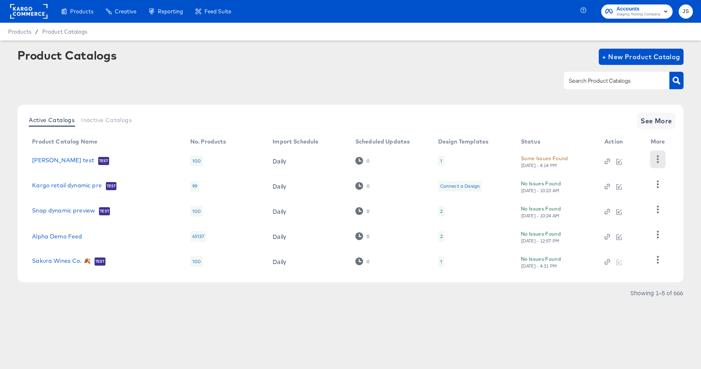
click at [662, 159] on button "button" at bounding box center [657, 159] width 14 height 16
click at [58, 161] on link "[PERSON_NAME] test" at bounding box center [63, 161] width 62 height 8
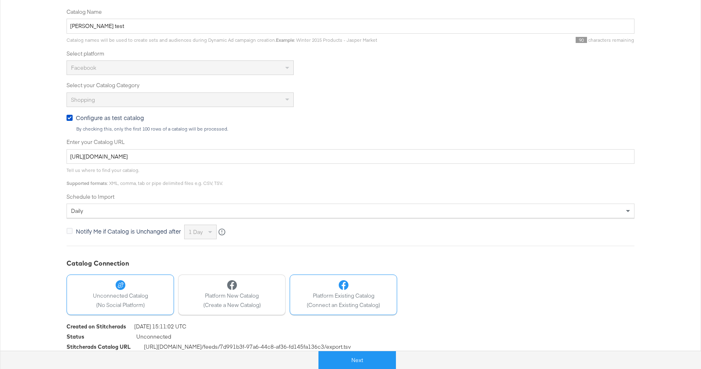
scroll to position [175, 0]
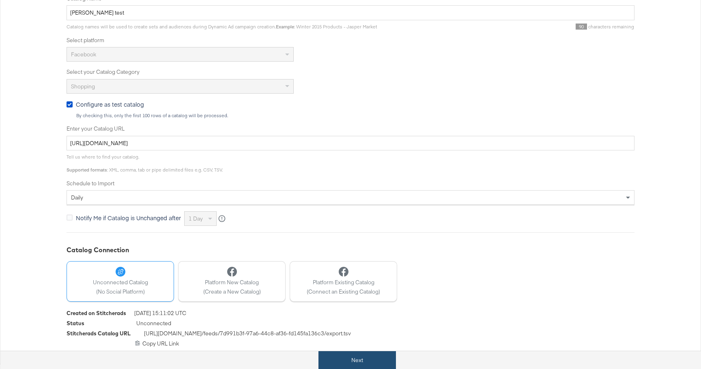
click at [353, 355] on button "Next" at bounding box center [356, 360] width 77 height 18
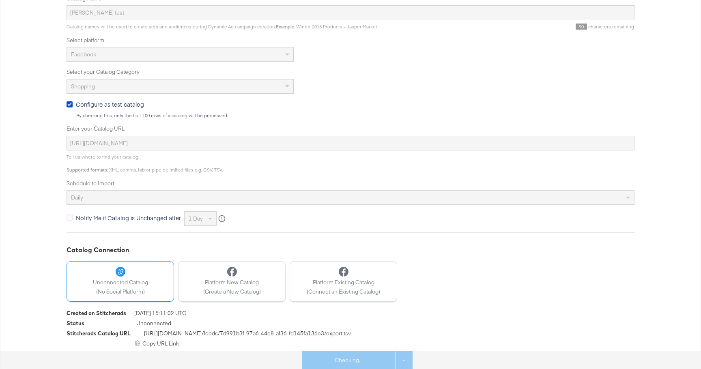
scroll to position [0, 0]
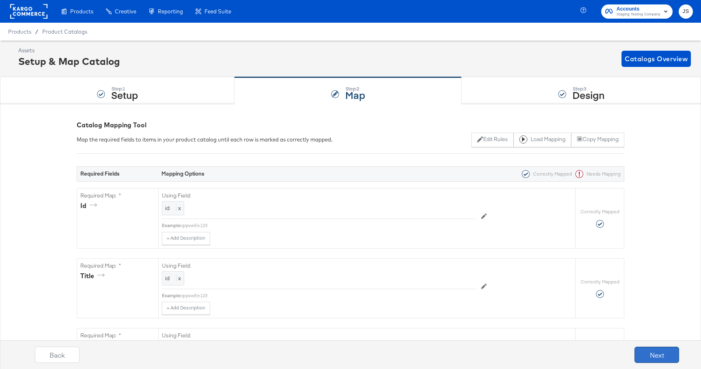
click at [663, 357] on button "Next" at bounding box center [656, 355] width 45 height 16
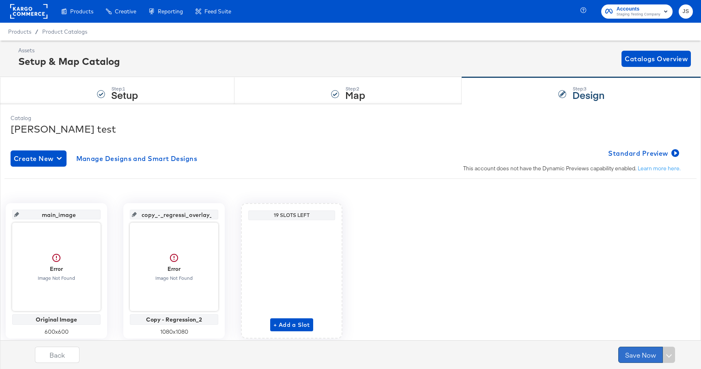
click at [643, 357] on button "Save Now" at bounding box center [640, 355] width 45 height 16
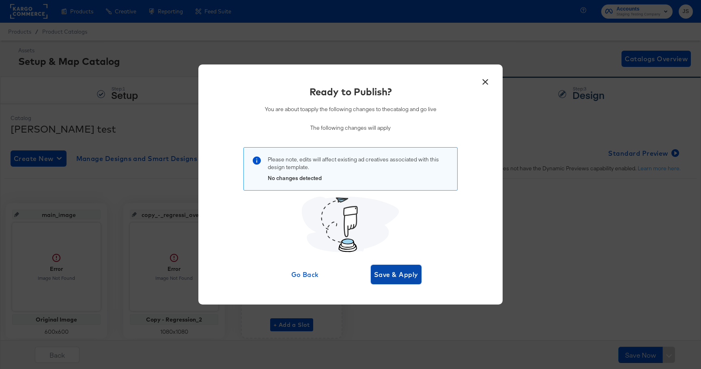
click at [387, 270] on span "Save & Apply" at bounding box center [396, 274] width 44 height 11
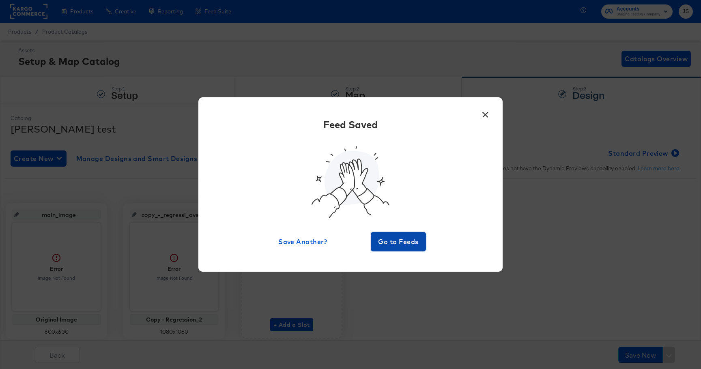
click at [396, 241] on span "Go to Feeds" at bounding box center [398, 241] width 49 height 11
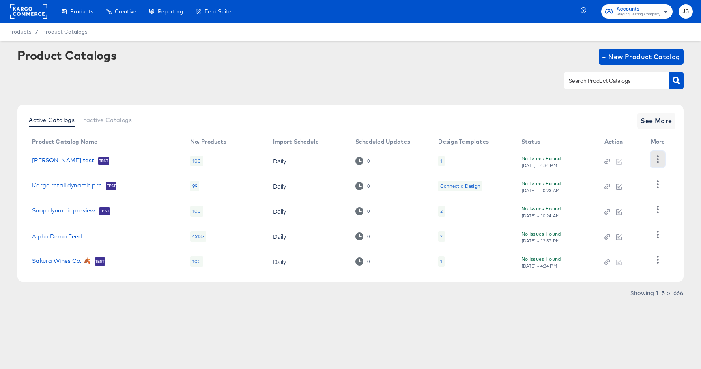
click at [654, 159] on icon "button" at bounding box center [658, 159] width 8 height 8
click at [639, 188] on div "HUD Checks (Internal)" at bounding box center [623, 188] width 81 height 13
click at [608, 176] on div "Changelog" at bounding box center [623, 175] width 81 height 13
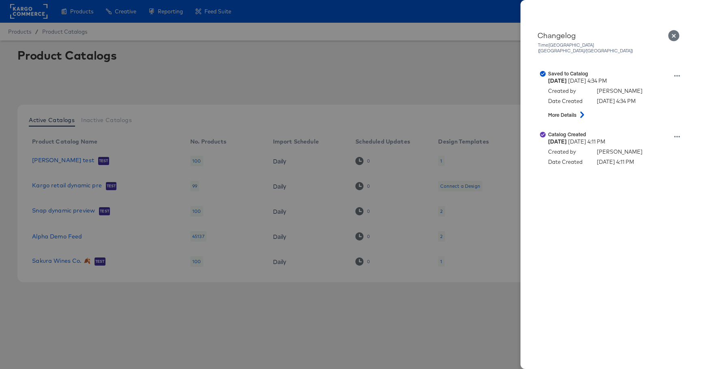
click at [484, 113] on div at bounding box center [350, 184] width 701 height 369
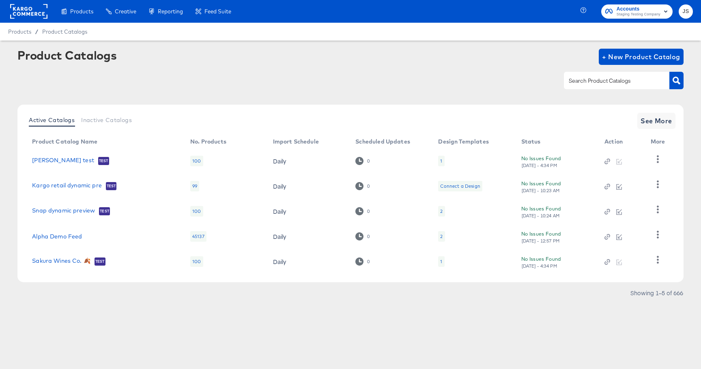
click at [619, 161] on div at bounding box center [619, 160] width 30 height 7
click at [658, 160] on icon "button" at bounding box center [658, 159] width 8 height 8
click at [359, 160] on icon at bounding box center [359, 161] width 8 height 8
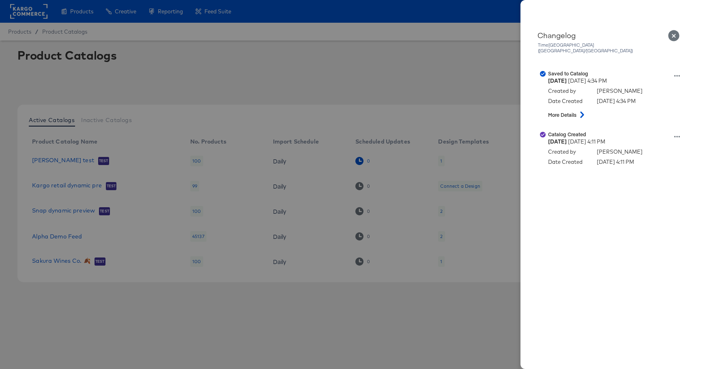
click at [359, 160] on div at bounding box center [350, 184] width 701 height 369
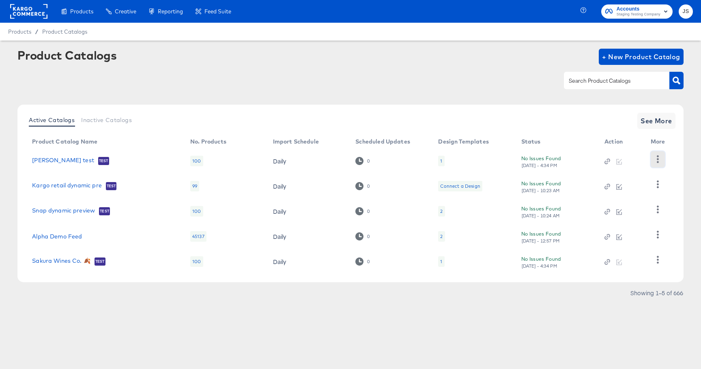
click at [652, 161] on button "button" at bounding box center [657, 159] width 14 height 16
drag, startPoint x: 572, startPoint y: 163, endPoint x: 597, endPoint y: 158, distance: 25.1
click at [572, 163] on div "No Issues Found [DATE] - 4:34 PM" at bounding box center [554, 161] width 67 height 14
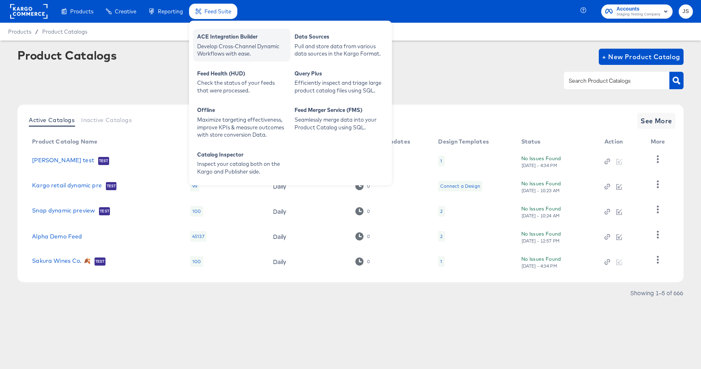
click at [214, 43] on div "Develop Cross-Channel Dynamic Workflows with ease." at bounding box center [241, 50] width 89 height 15
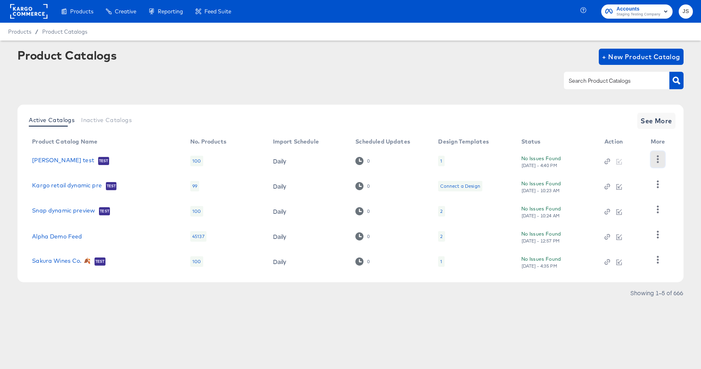
click at [658, 164] on button "button" at bounding box center [657, 159] width 14 height 16
click at [79, 164] on div "[PERSON_NAME] test Test" at bounding box center [103, 161] width 142 height 8
drag, startPoint x: 26, startPoint y: 160, endPoint x: 39, endPoint y: 161, distance: 13.0
click at [30, 160] on td "[PERSON_NAME] test Test" at bounding box center [105, 160] width 158 height 25
click at [39, 161] on link "[PERSON_NAME] test" at bounding box center [63, 161] width 62 height 8
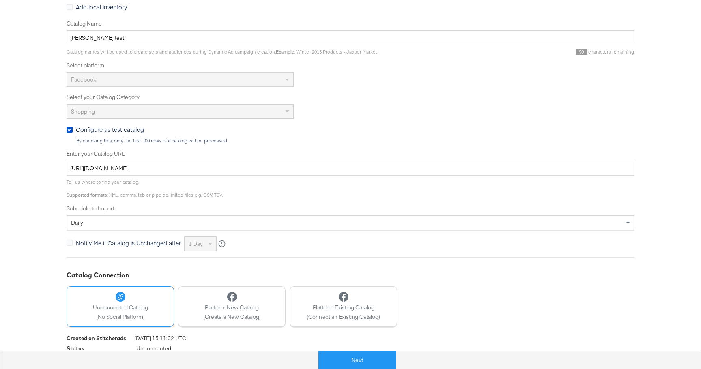
scroll to position [175, 0]
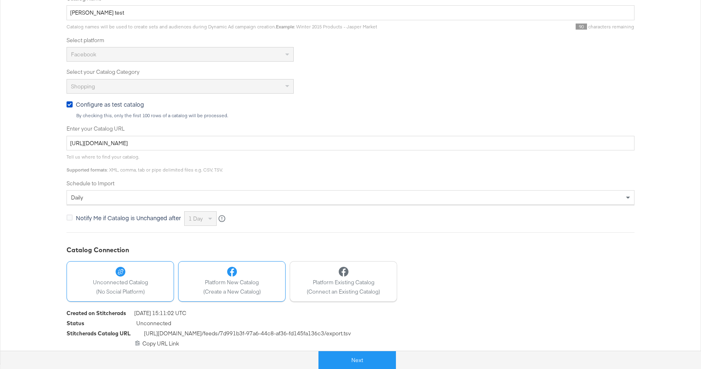
click at [237, 282] on span "Platform New Catalog" at bounding box center [232, 283] width 58 height 8
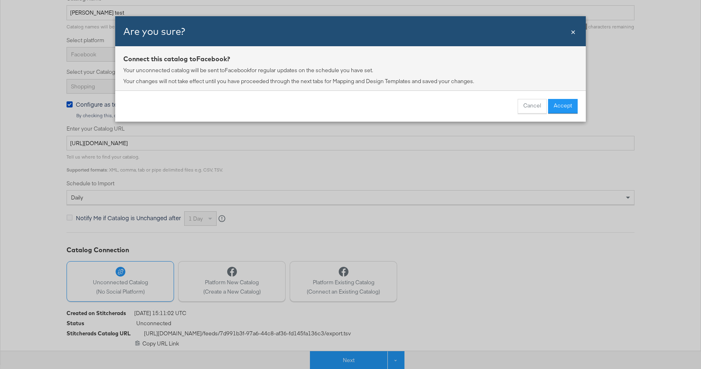
drag, startPoint x: 563, startPoint y: 107, endPoint x: 558, endPoint y: 107, distance: 4.9
click at [563, 107] on button "Accept" at bounding box center [563, 106] width 30 height 15
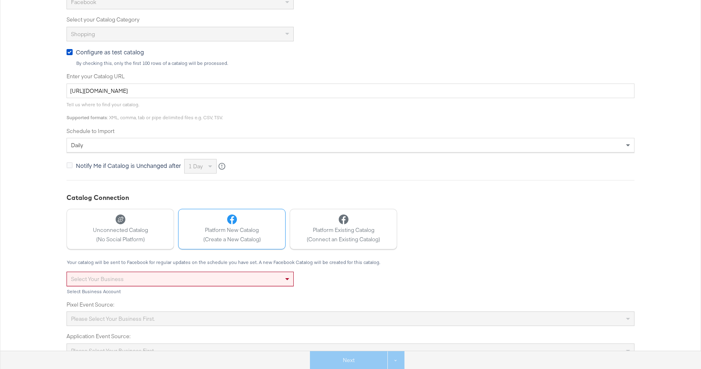
scroll to position [238, 0]
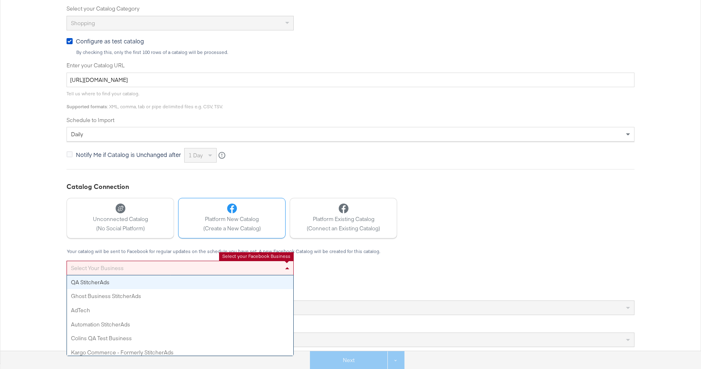
click at [286, 267] on span at bounding box center [287, 268] width 4 height 2
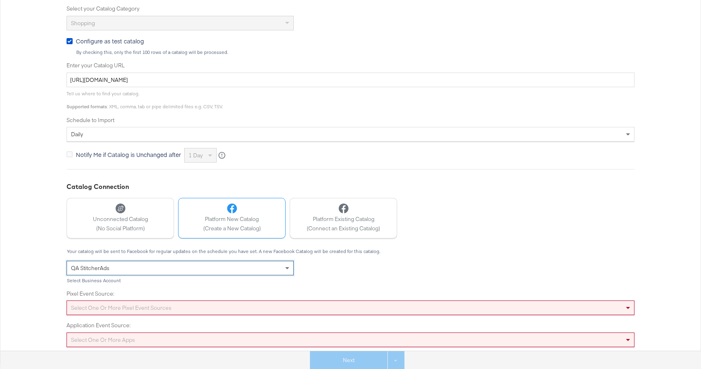
click at [155, 307] on div "Select one or more pixel event sources" at bounding box center [350, 308] width 567 height 14
click at [313, 227] on span "(Connect an Existing Catalog)" at bounding box center [343, 229] width 73 height 8
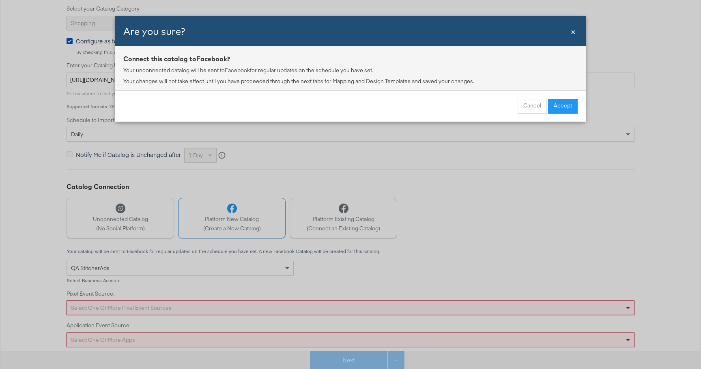
click at [566, 105] on button "Accept" at bounding box center [563, 106] width 30 height 15
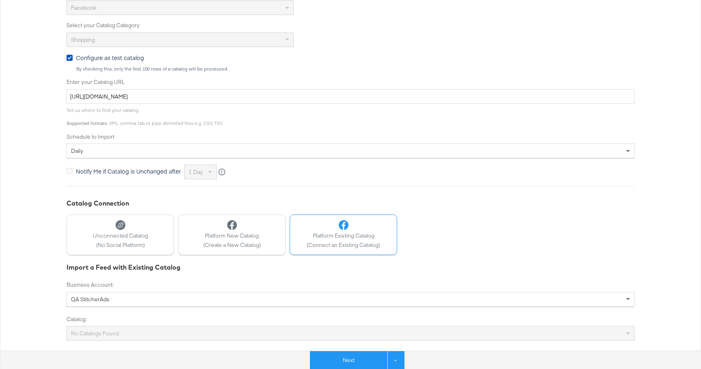
click at [187, 329] on div "No Catalogs Found" at bounding box center [350, 333] width 567 height 14
click at [162, 234] on button "Unconnected Catalog (No Social Platform)" at bounding box center [119, 234] width 107 height 41
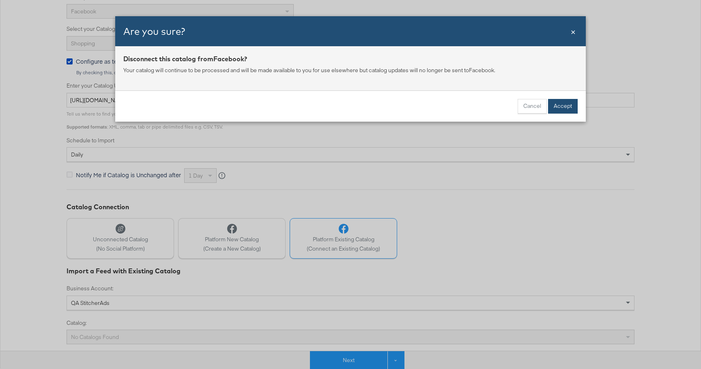
click at [567, 109] on button "Accept" at bounding box center [563, 106] width 30 height 15
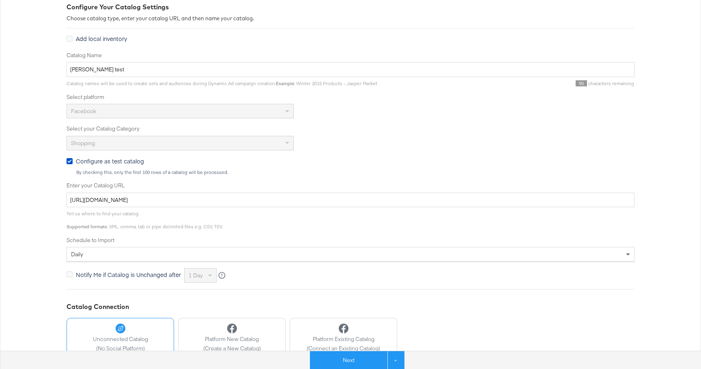
scroll to position [175, 0]
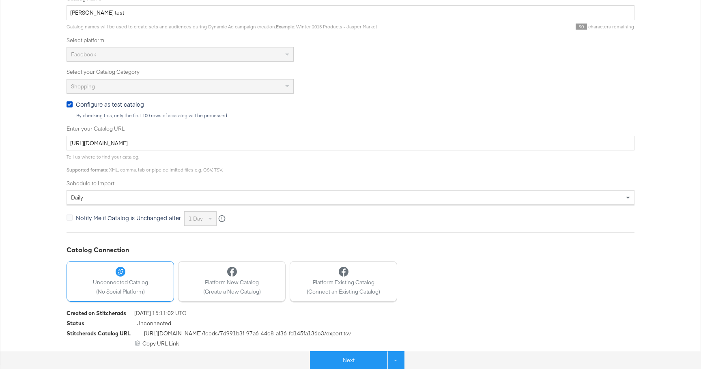
drag, startPoint x: 161, startPoint y: 343, endPoint x: 136, endPoint y: 343, distance: 24.3
click at [159, 343] on div "https://feeds.stitcherqa.com/feeds/7d991b3f-97a6-44c8-af36-fd145fa136c3/export.…" at bounding box center [350, 344] width 568 height 8
click at [136, 343] on icon at bounding box center [137, 343] width 4 height 5
